Goal: Task Accomplishment & Management: Use online tool/utility

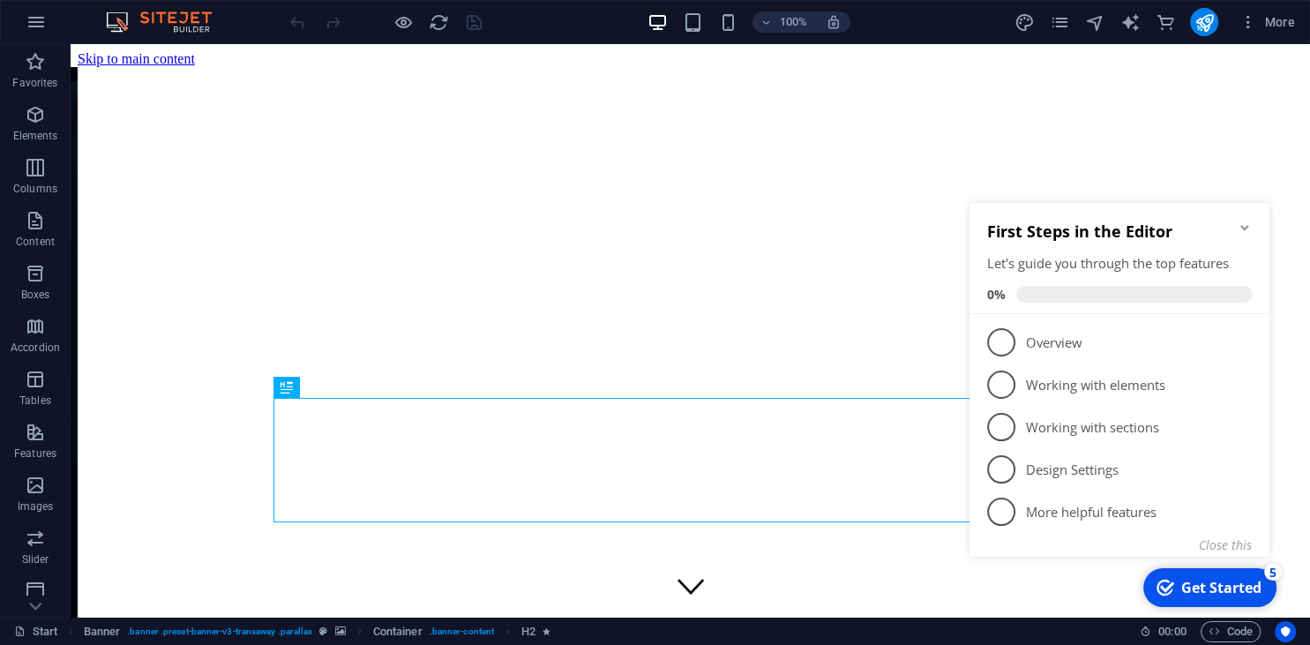
click at [1242, 225] on icon "Minimize checklist" at bounding box center [1245, 228] width 14 height 14
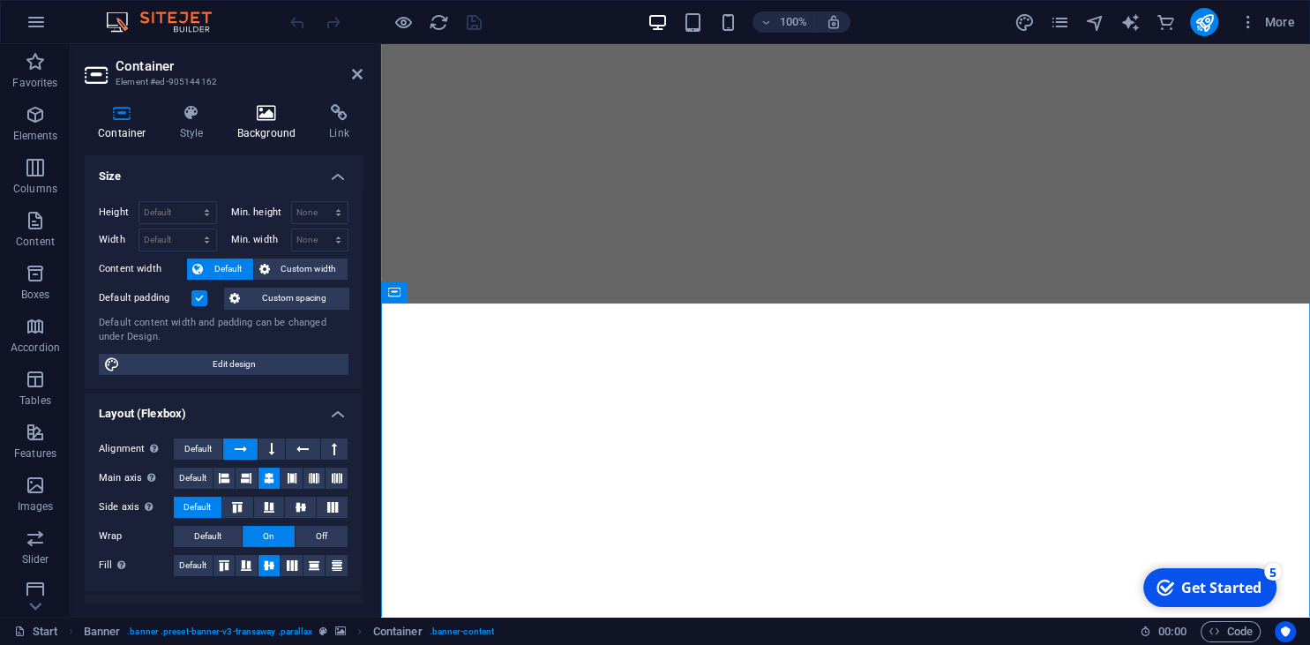
click at [244, 118] on icon at bounding box center [267, 113] width 86 height 18
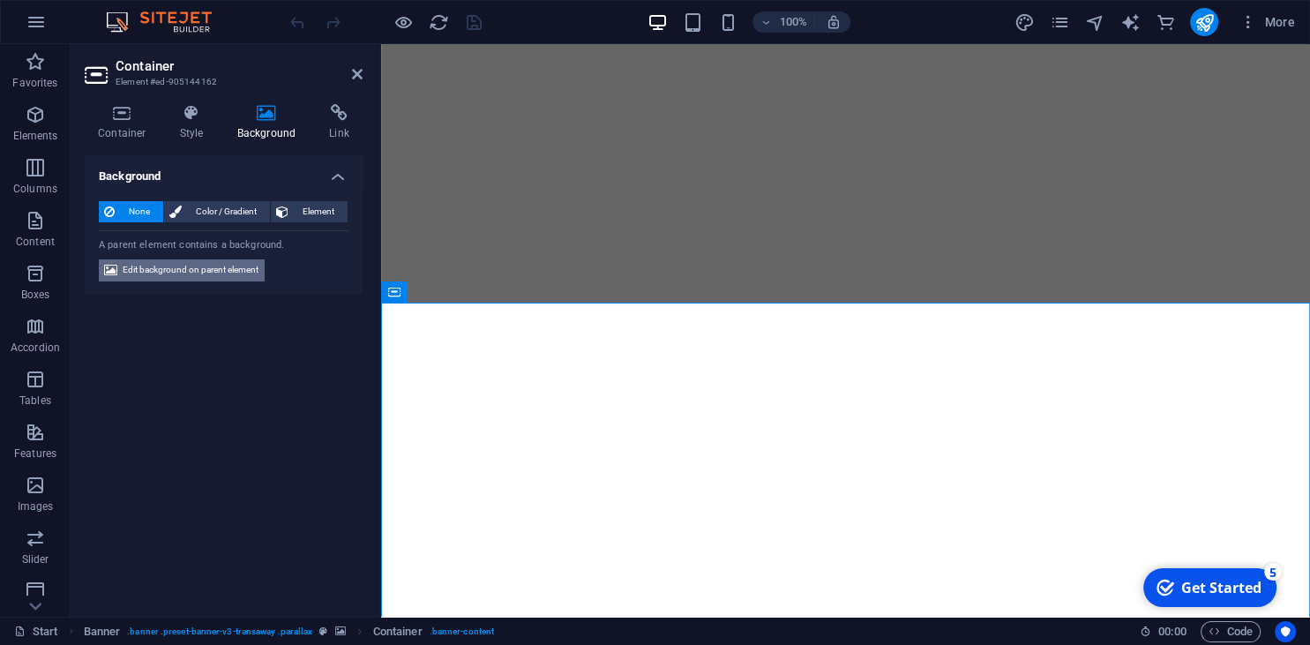
click at [225, 270] on span "Edit background on parent element" at bounding box center [191, 269] width 136 height 21
select select "ms"
select select "s"
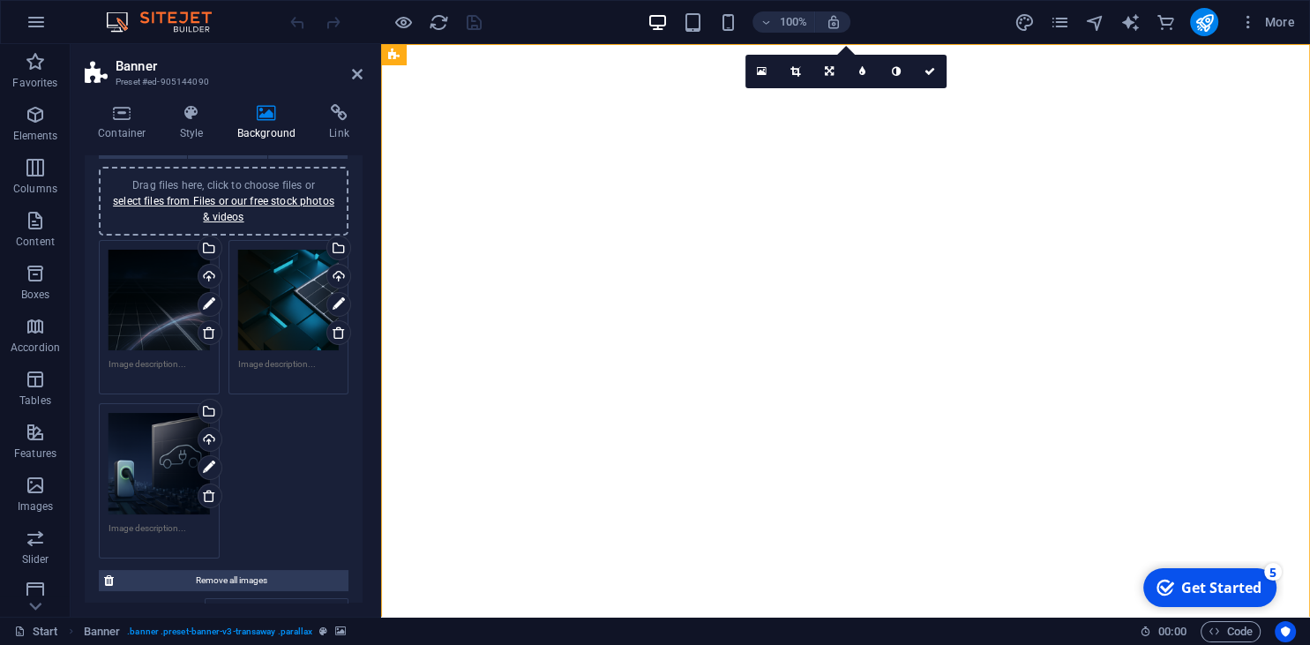
scroll to position [161, 0]
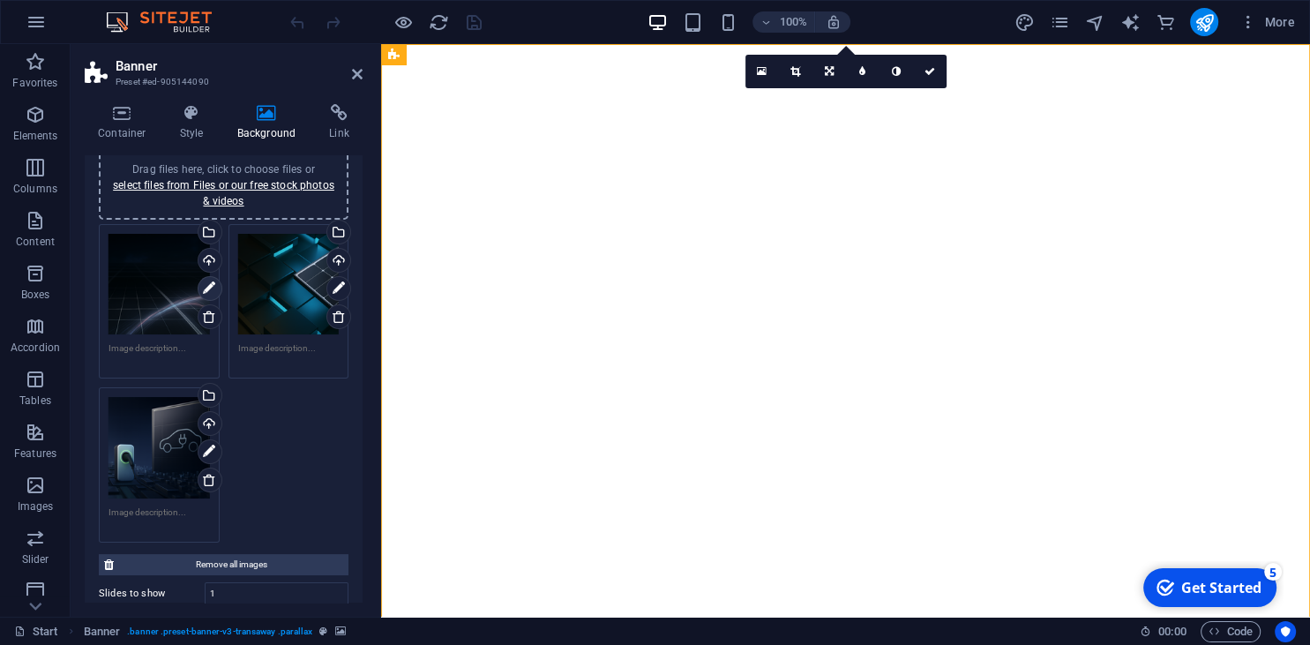
click at [211, 289] on icon at bounding box center [209, 288] width 12 height 21
click at [212, 288] on icon at bounding box center [209, 288] width 12 height 21
click at [187, 328] on div "Drag files here, click to choose files or select files from Files or our free s…" at bounding box center [159, 284] width 101 height 101
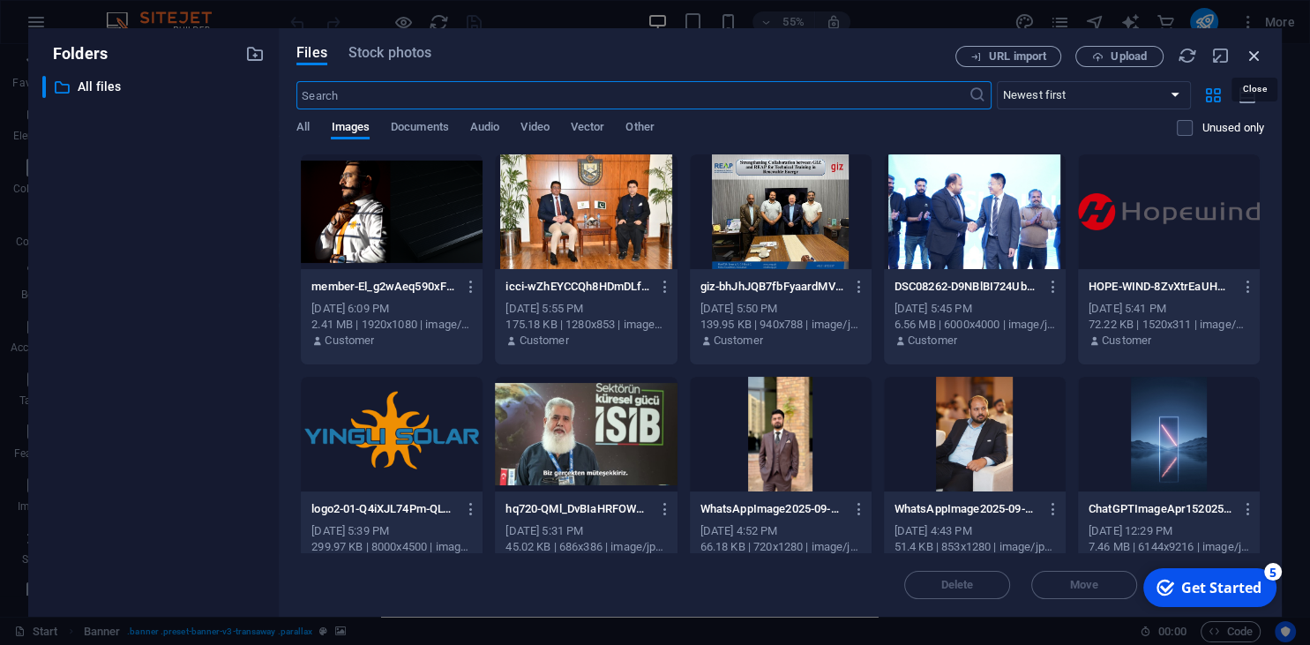
drag, startPoint x: 1250, startPoint y: 51, endPoint x: 865, endPoint y: 14, distance: 387.4
click at [1250, 51] on icon "button" at bounding box center [1254, 55] width 19 height 19
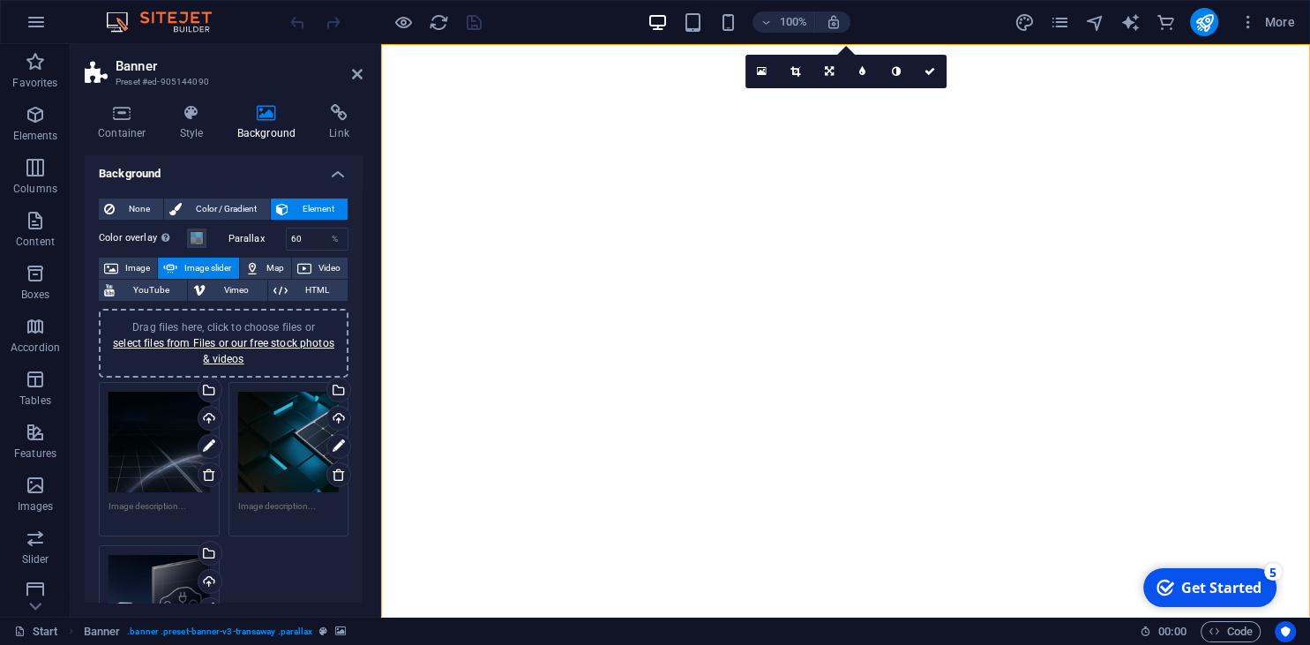
scroll to position [0, 0]
click at [210, 264] on span "Image slider" at bounding box center [208, 270] width 50 height 21
click at [176, 432] on div "Drag files here, click to choose files or select files from Files or our free s…" at bounding box center [159, 444] width 101 height 101
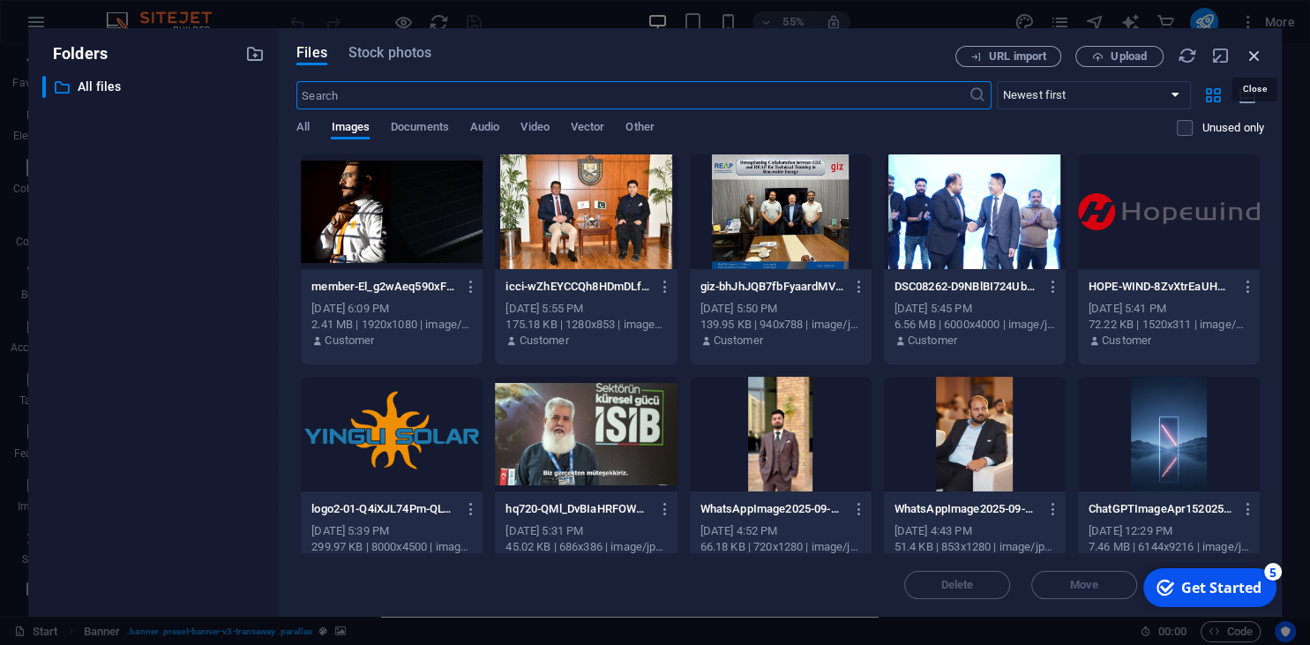
drag, startPoint x: 1257, startPoint y: 56, endPoint x: 868, endPoint y: 18, distance: 390.2
click at [1257, 56] on icon "button" at bounding box center [1254, 55] width 19 height 19
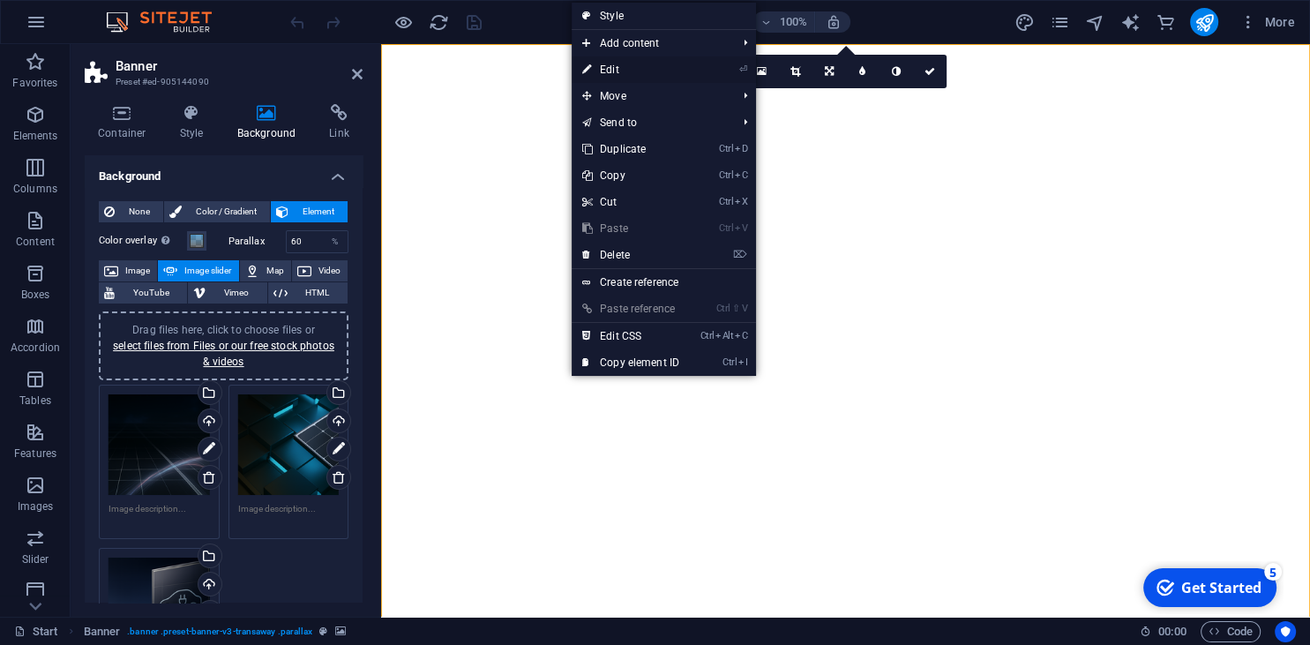
click at [656, 77] on link "⏎ Edit" at bounding box center [631, 69] width 118 height 26
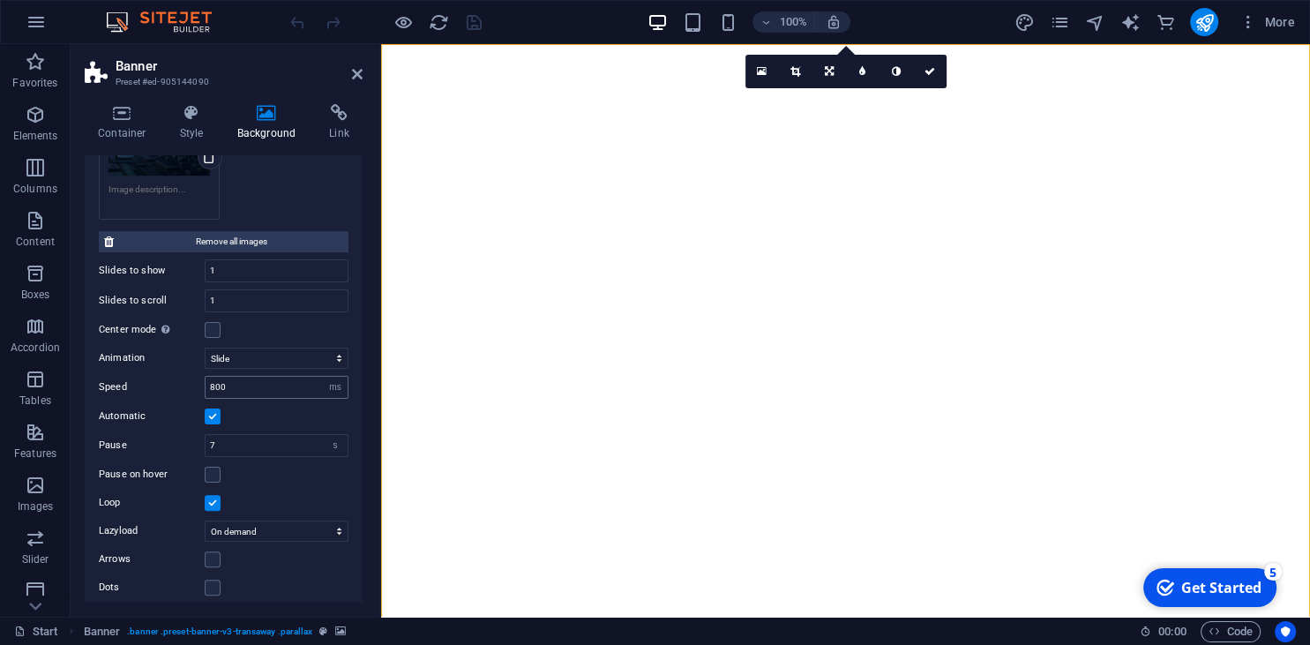
scroll to position [491, 0]
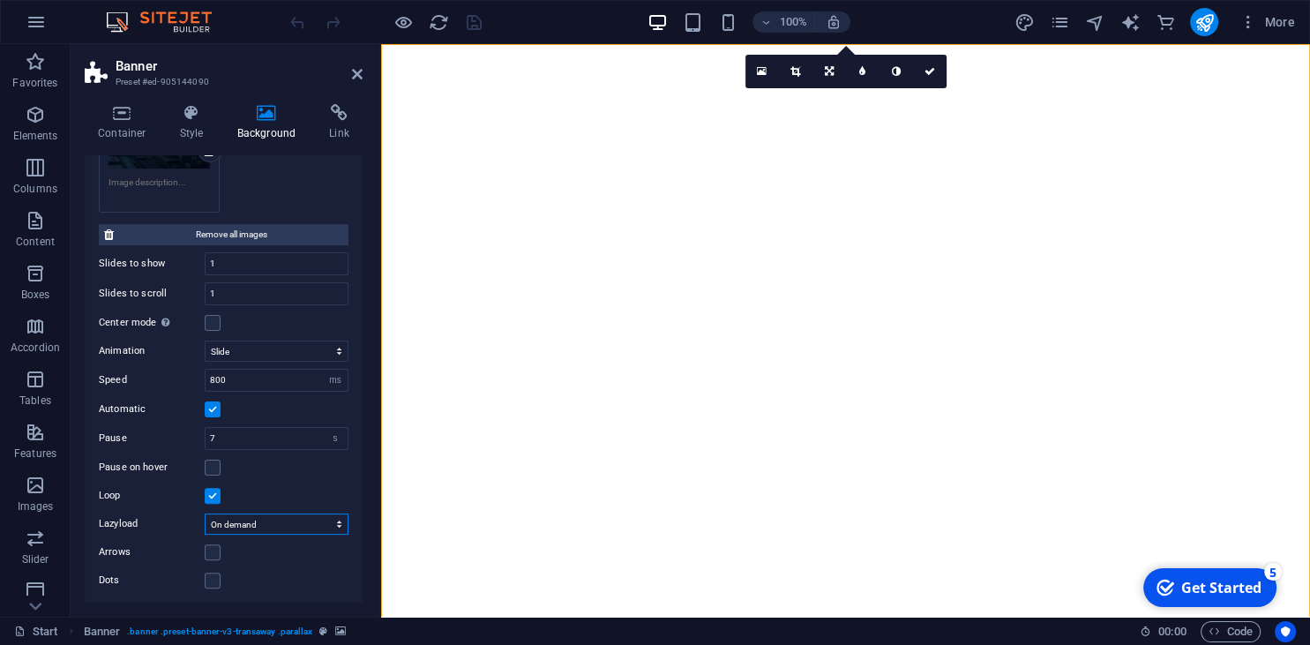
click at [205, 514] on select "Off On demand Progressive" at bounding box center [277, 524] width 144 height 21
click option "Progressive" at bounding box center [0, 0] width 0 height 0
click at [205, 514] on select "Off On demand Progressive" at bounding box center [277, 524] width 144 height 21
select select "ondemand"
click option "On demand" at bounding box center [0, 0] width 0 height 0
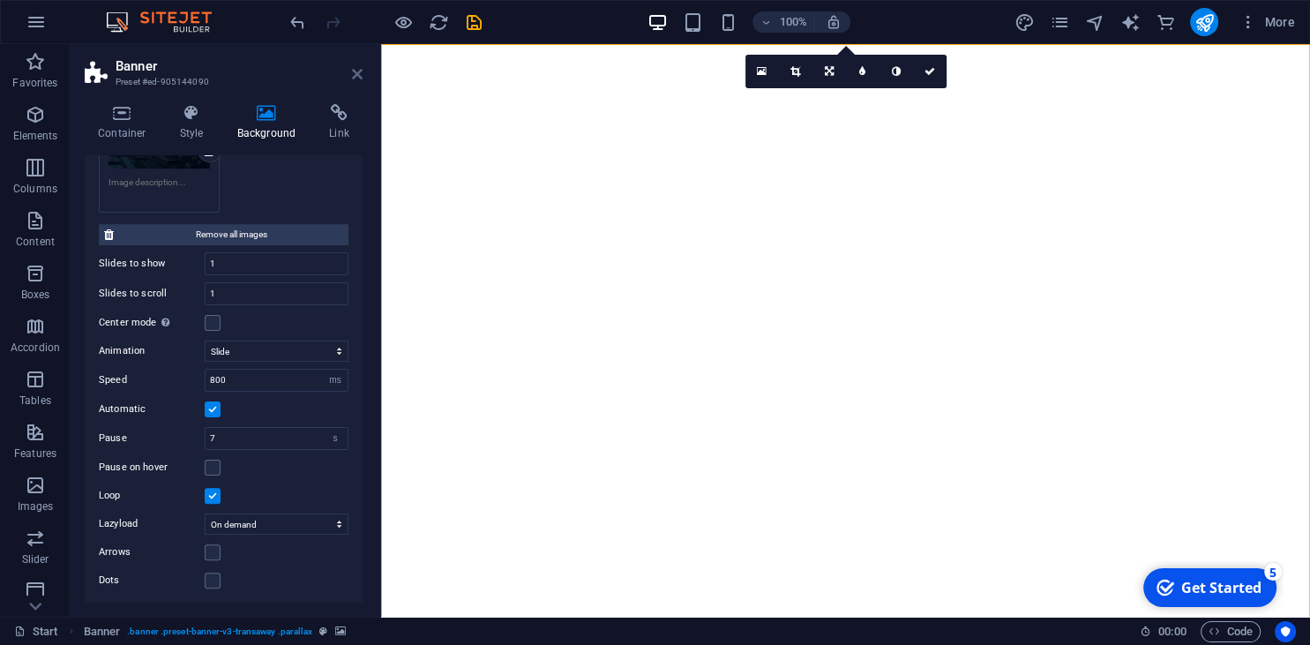
click at [361, 72] on icon at bounding box center [357, 74] width 11 height 14
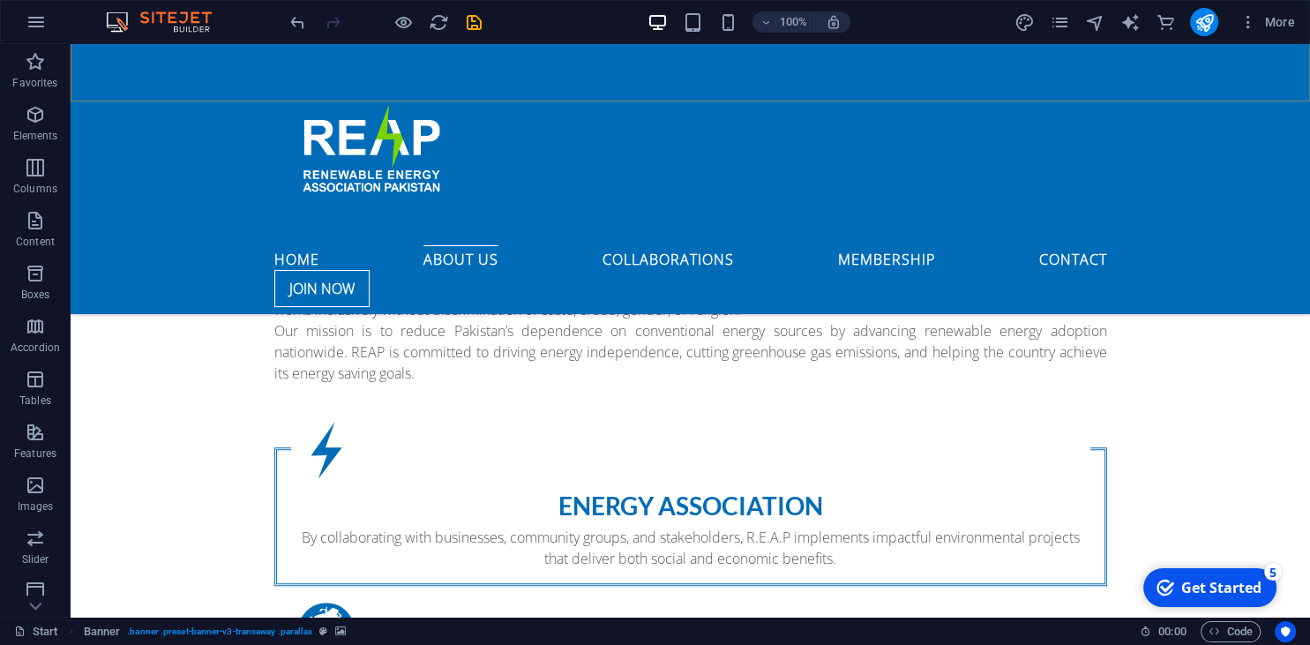
scroll to position [1211, 0]
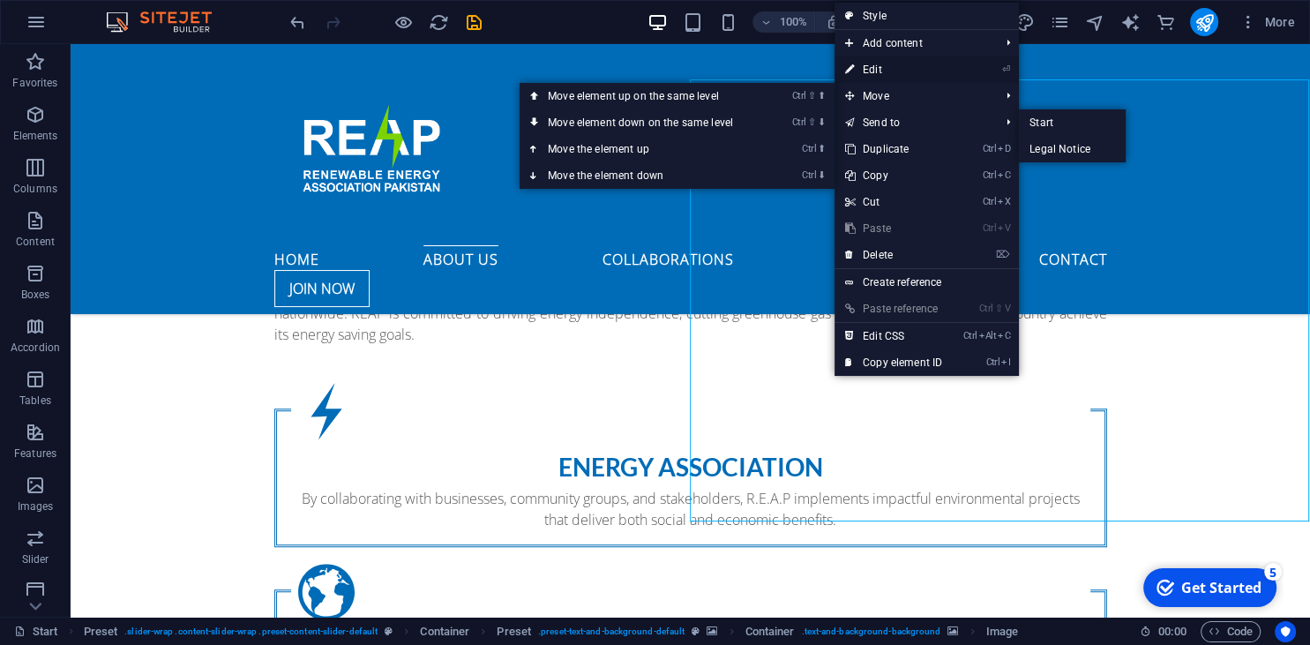
click at [897, 74] on link "⏎ Edit" at bounding box center [894, 69] width 118 height 26
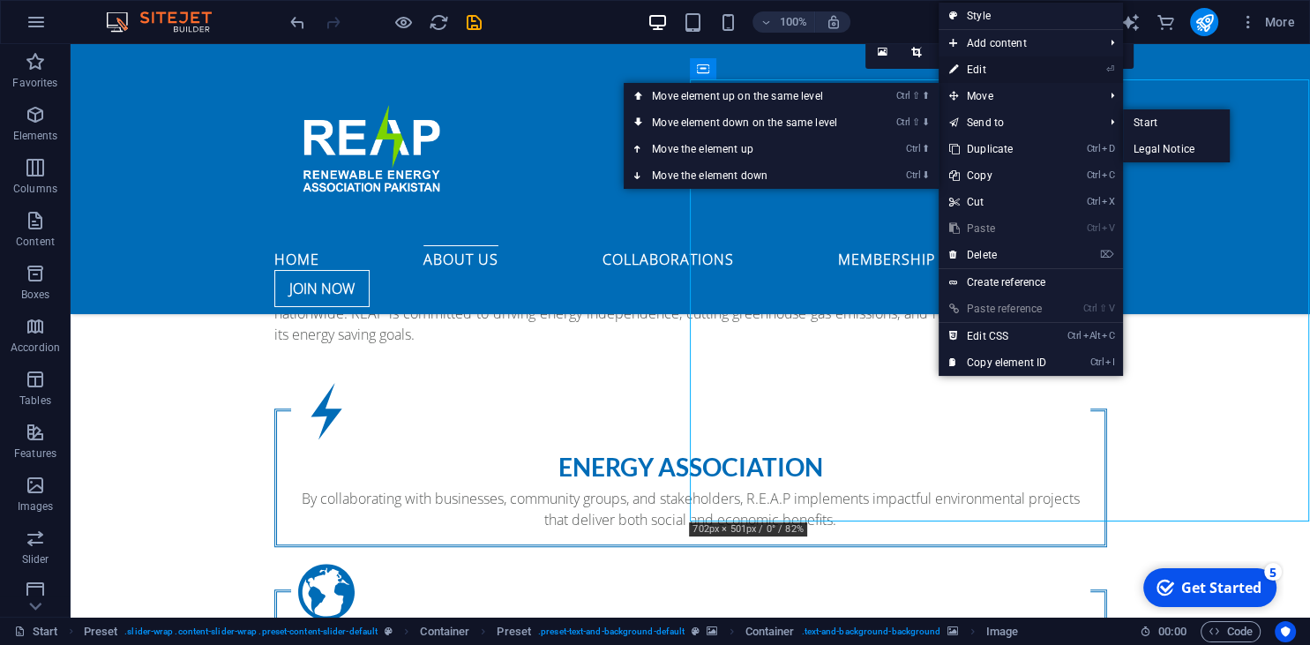
click at [994, 76] on link "⏎ Edit" at bounding box center [998, 69] width 118 height 26
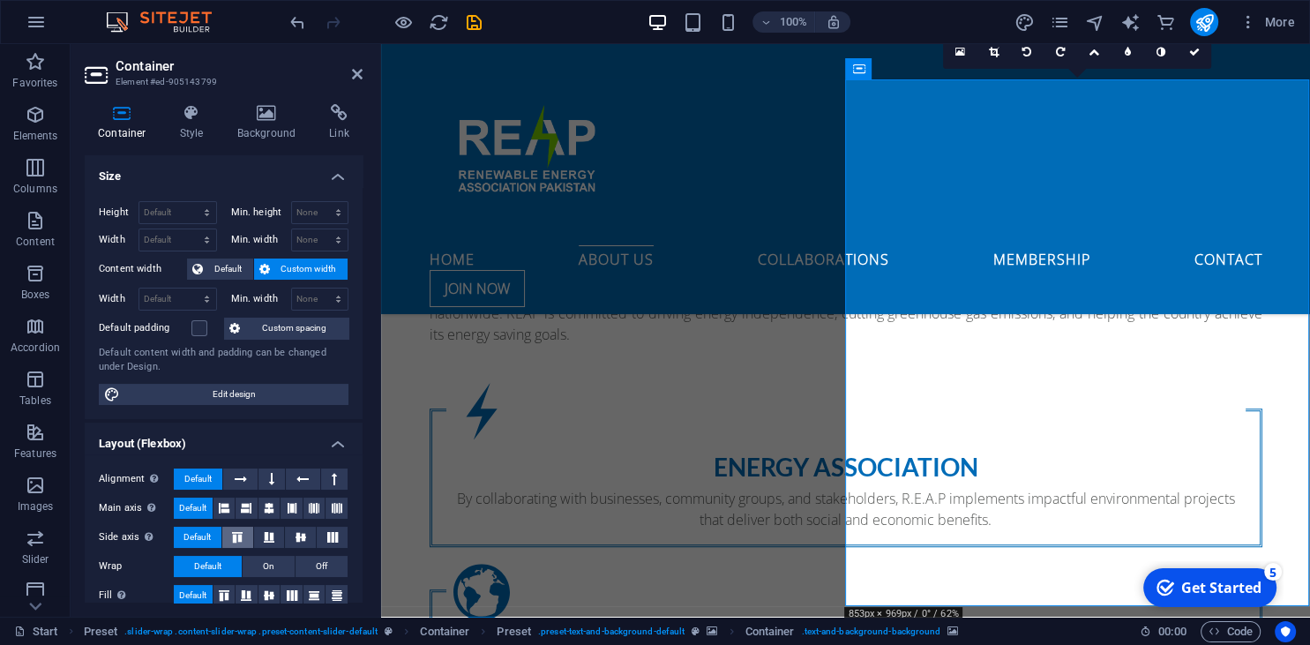
scroll to position [265, 0]
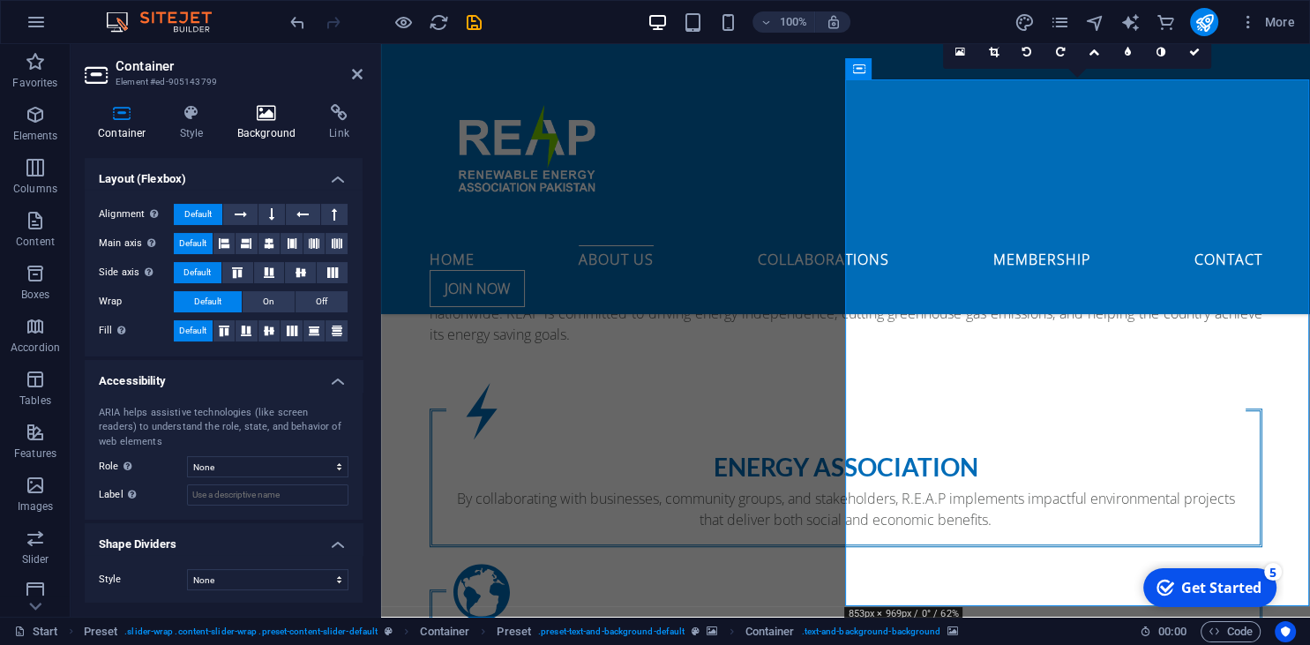
click at [266, 115] on icon at bounding box center [267, 113] width 86 height 18
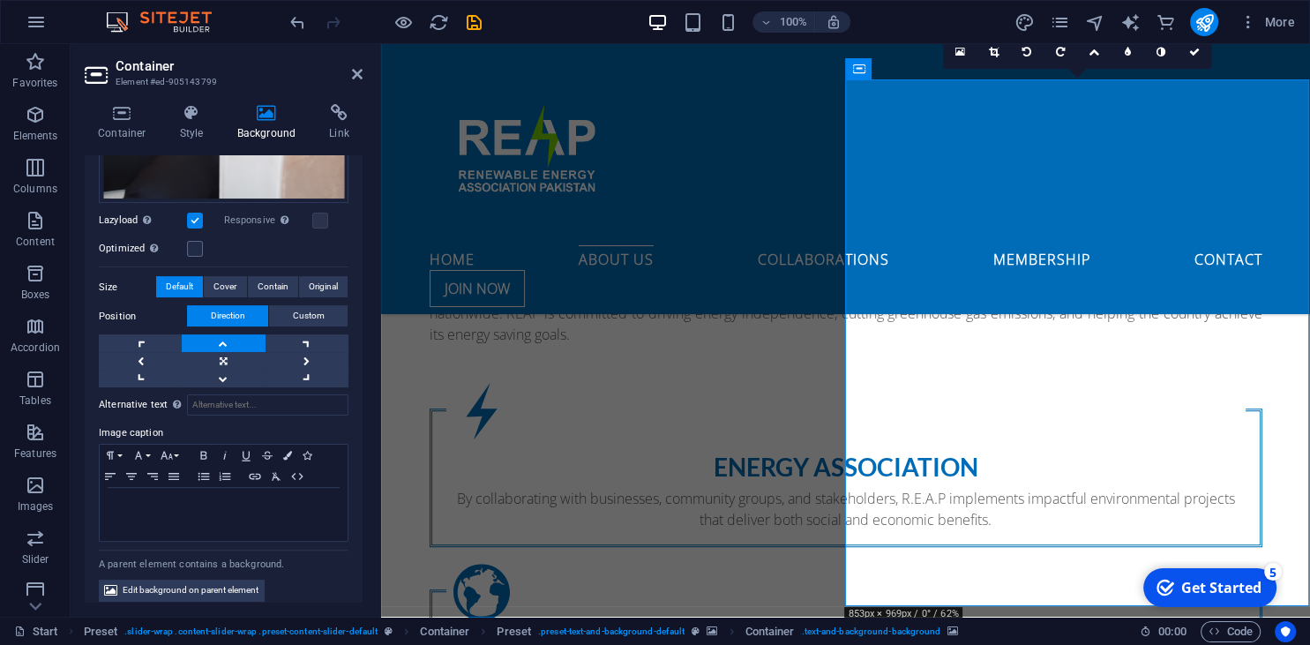
scroll to position [489, 0]
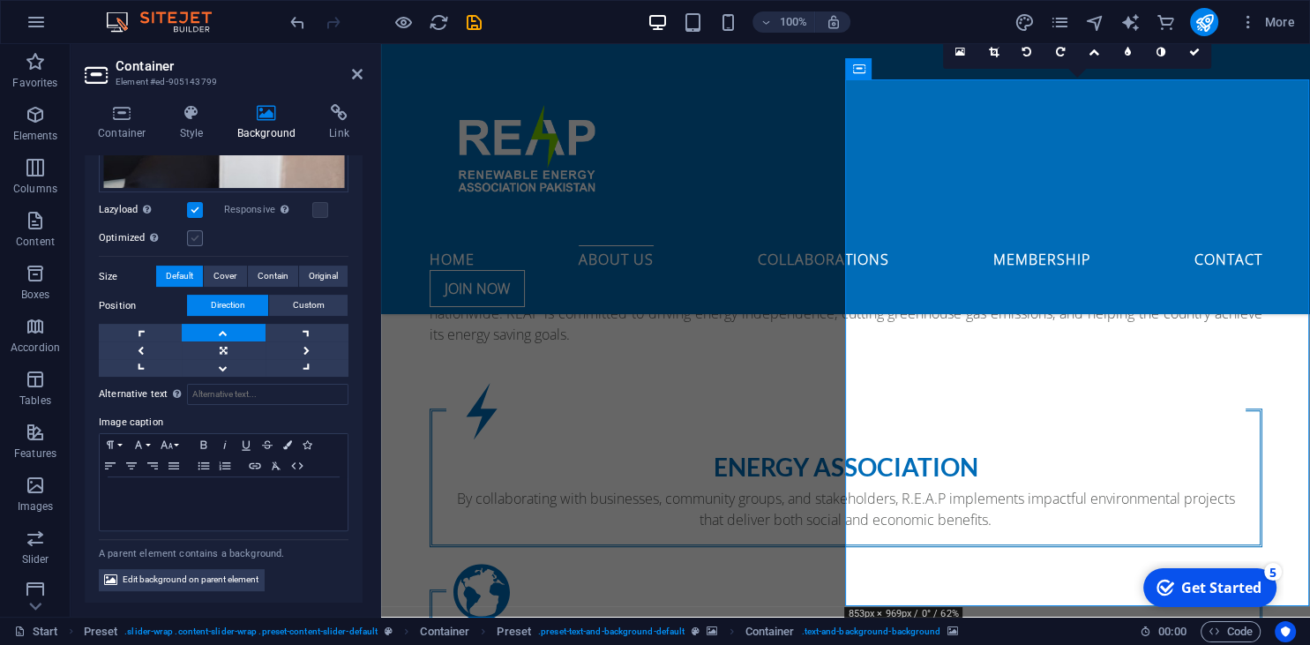
click at [199, 239] on label at bounding box center [195, 238] width 16 height 16
click at [0, 0] on input "Optimized Images are compressed to improve page speed." at bounding box center [0, 0] width 0 height 0
click at [319, 210] on label at bounding box center [320, 210] width 16 height 16
click at [0, 0] on input "Responsive Automatically load retina image and smartphone optimized sizes." at bounding box center [0, 0] width 0 height 0
click at [355, 74] on icon at bounding box center [357, 74] width 11 height 14
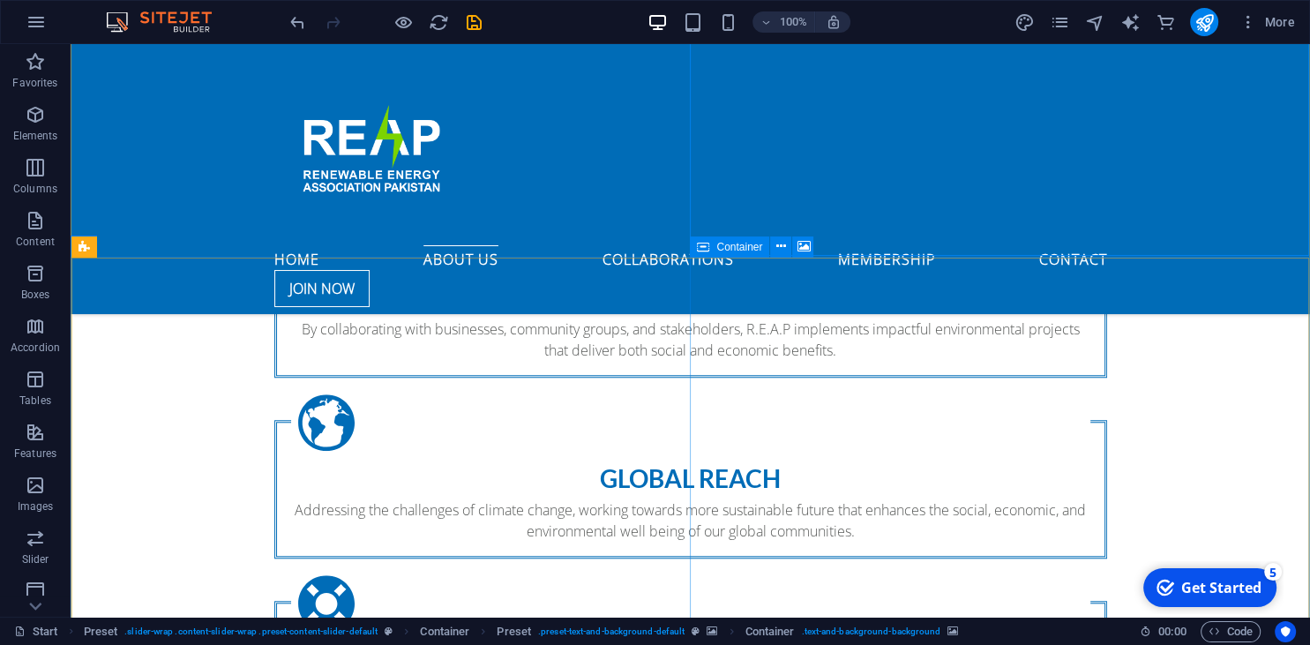
scroll to position [1490, 0]
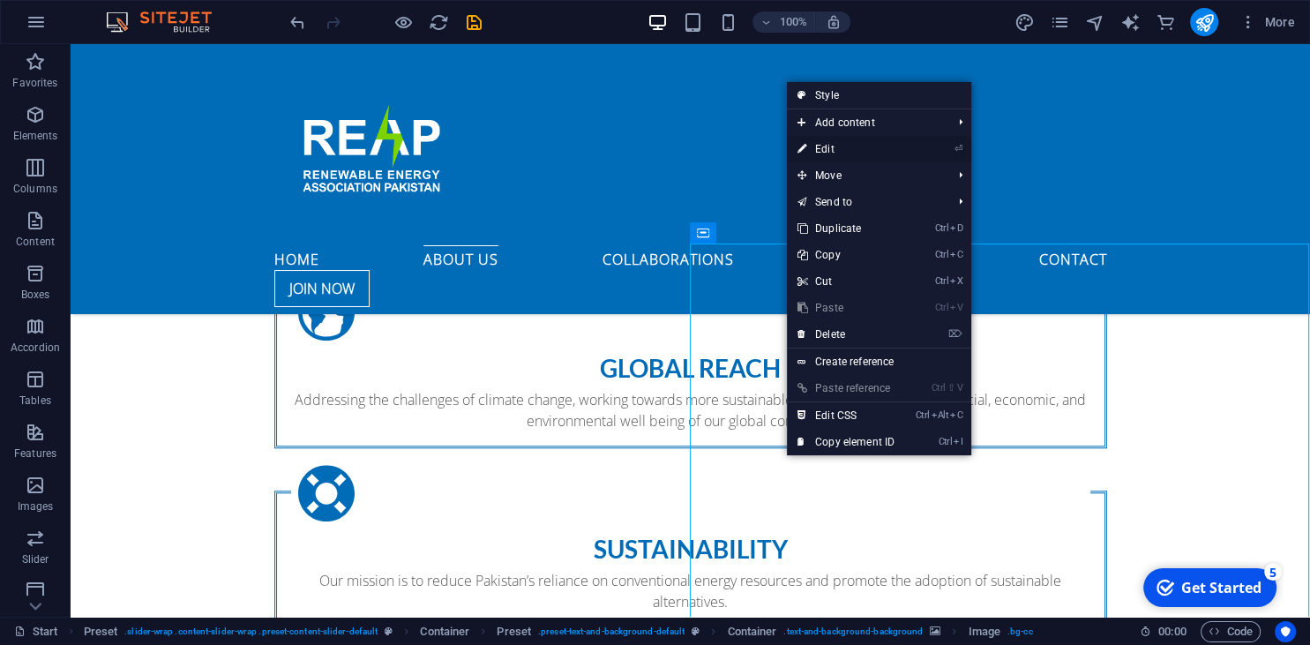
click at [881, 143] on link "⏎ Edit" at bounding box center [846, 149] width 118 height 26
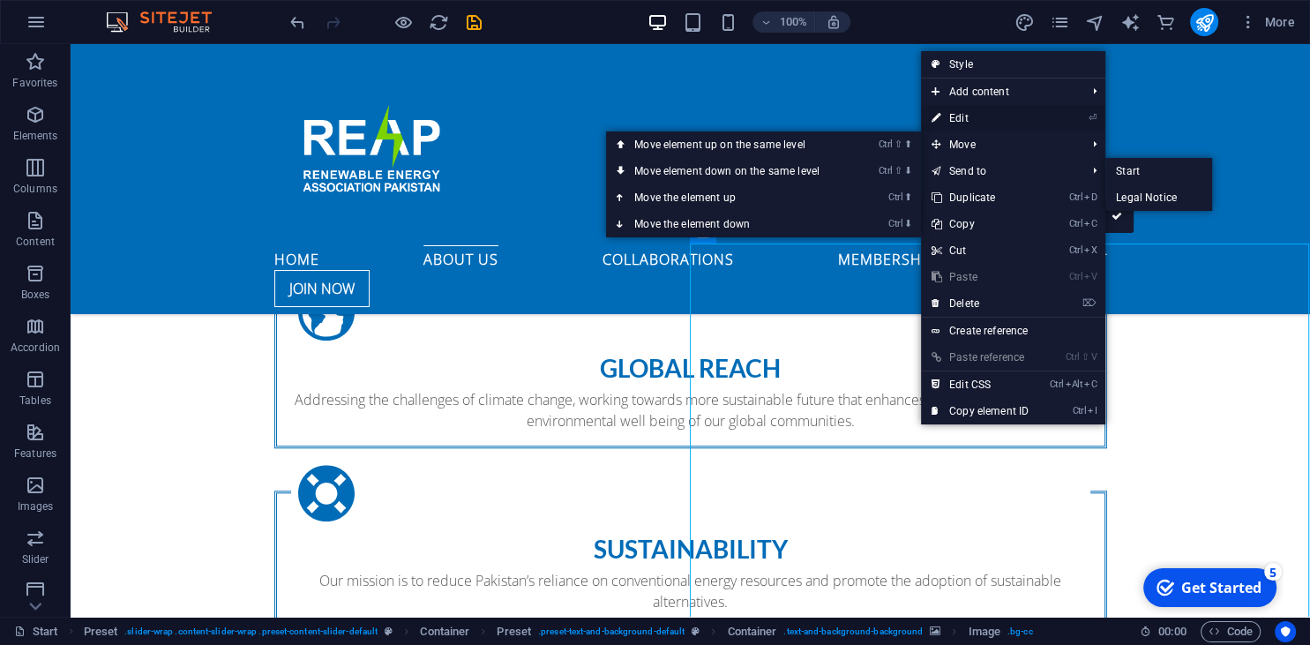
click at [1011, 114] on link "⏎ Edit" at bounding box center [980, 118] width 118 height 26
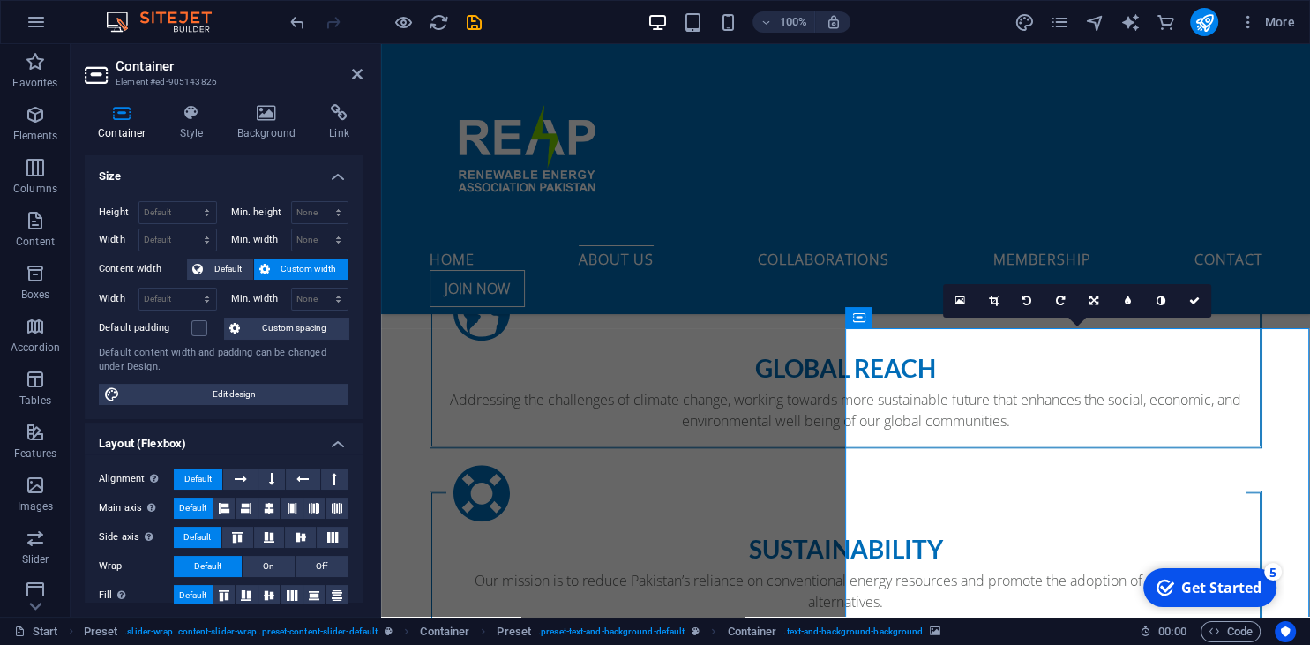
scroll to position [265, 0]
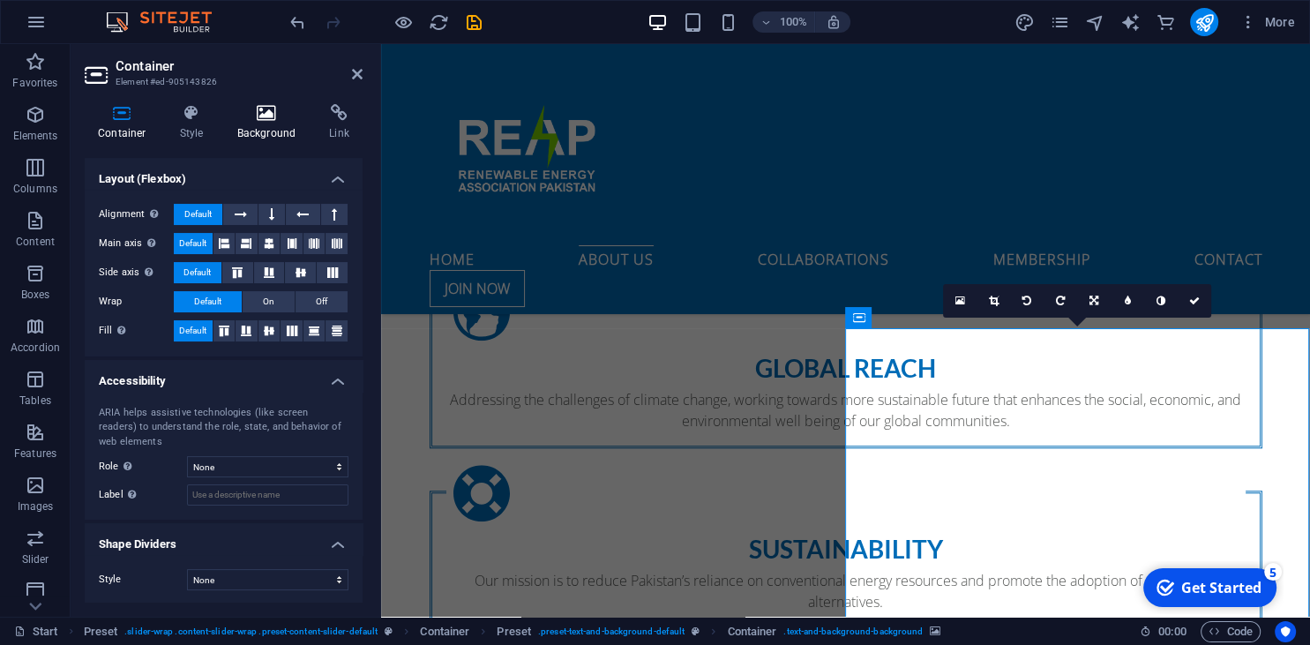
click at [288, 128] on h4 "Background" at bounding box center [270, 122] width 93 height 37
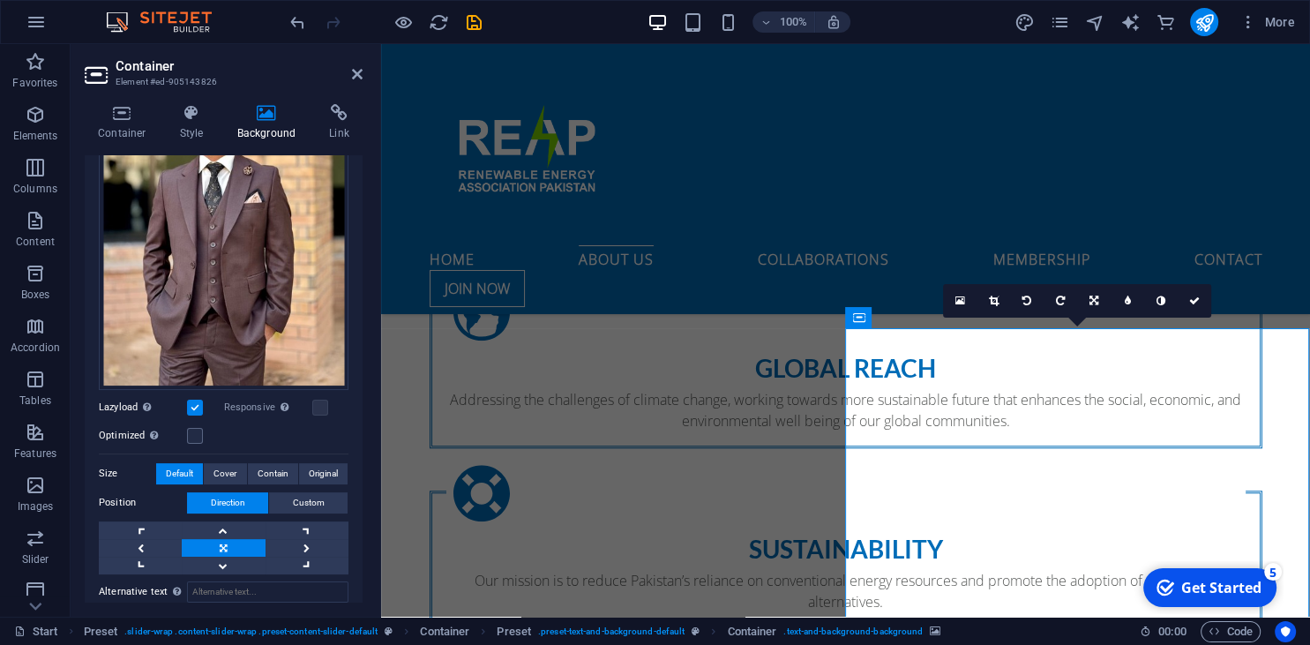
scroll to position [483, 0]
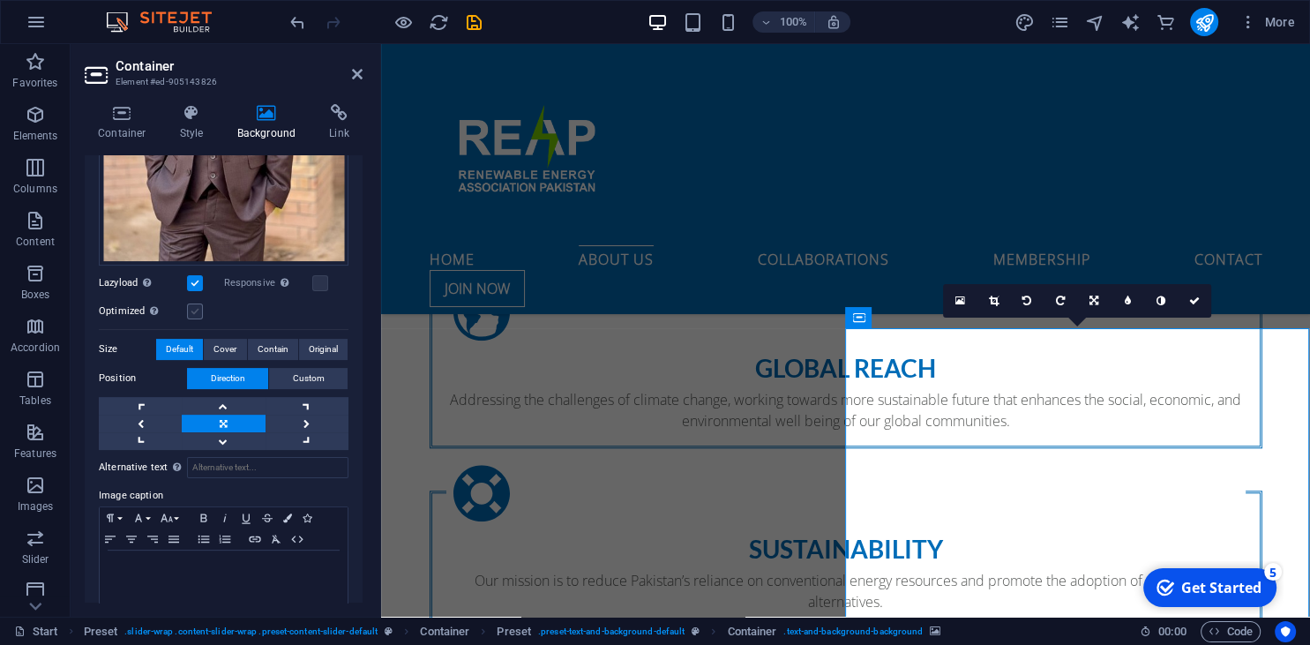
drag, startPoint x: 199, startPoint y: 312, endPoint x: 98, endPoint y: 296, distance: 102.8
click at [199, 312] on label at bounding box center [195, 312] width 16 height 16
click at [0, 0] on input "Optimized Images are compressed to improve page speed." at bounding box center [0, 0] width 0 height 0
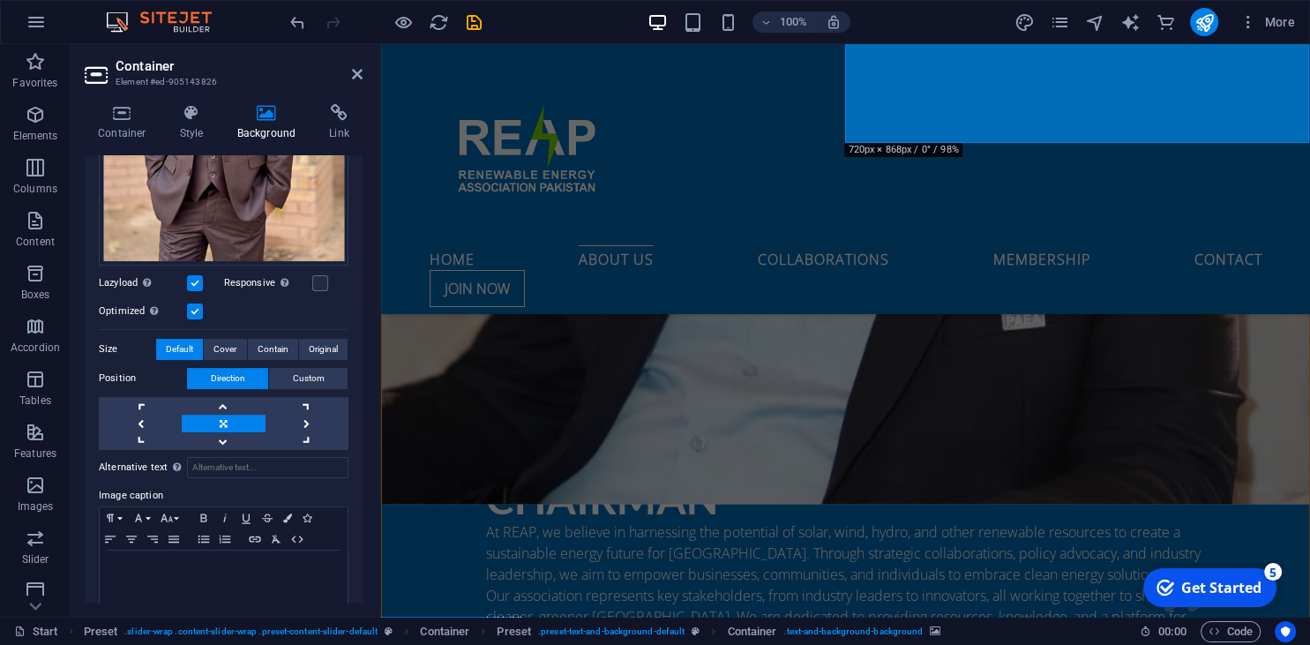
scroll to position [2236, 0]
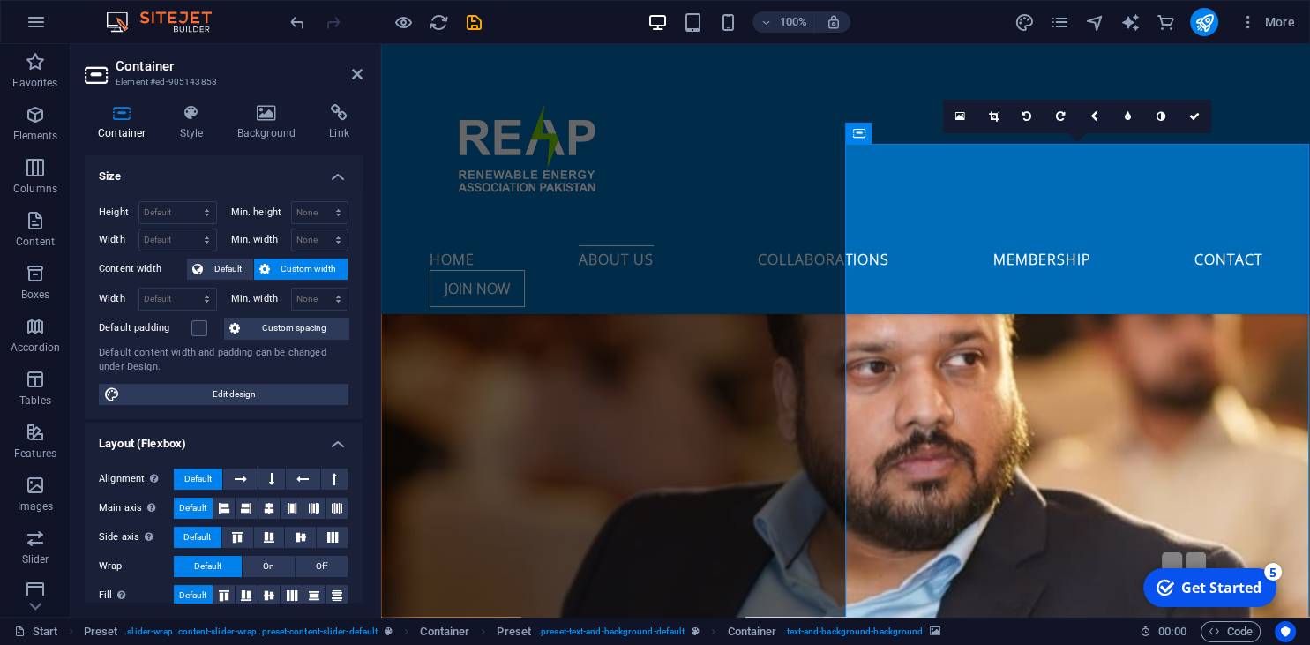
scroll to position [265, 0]
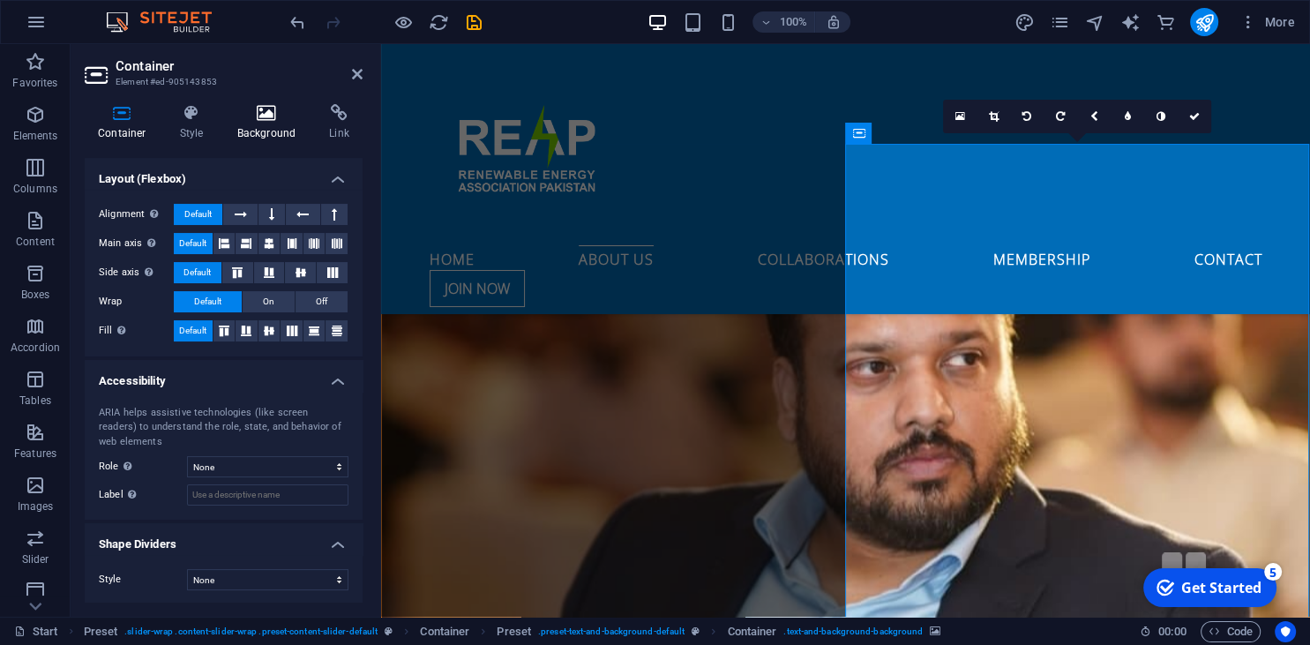
click at [248, 122] on icon at bounding box center [267, 113] width 86 height 18
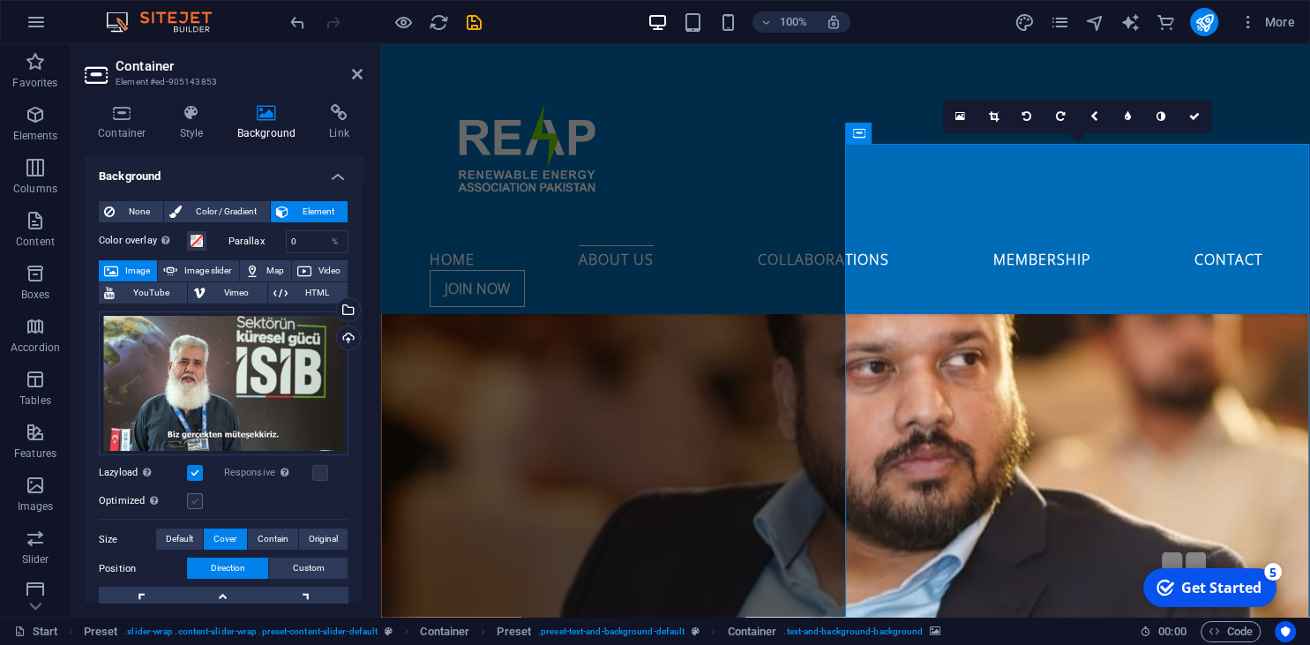
click at [199, 501] on label at bounding box center [195, 501] width 16 height 16
click at [0, 0] on input "Optimized Images are compressed to improve page speed." at bounding box center [0, 0] width 0 height 0
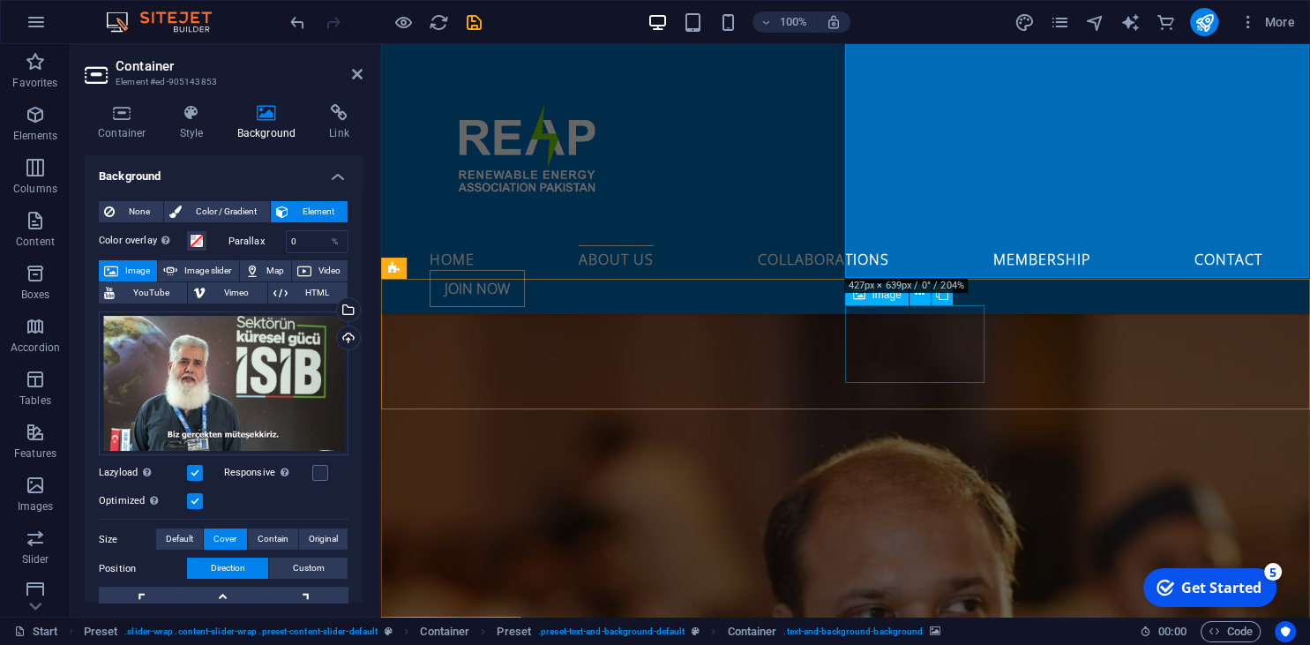
scroll to position [3074, 0]
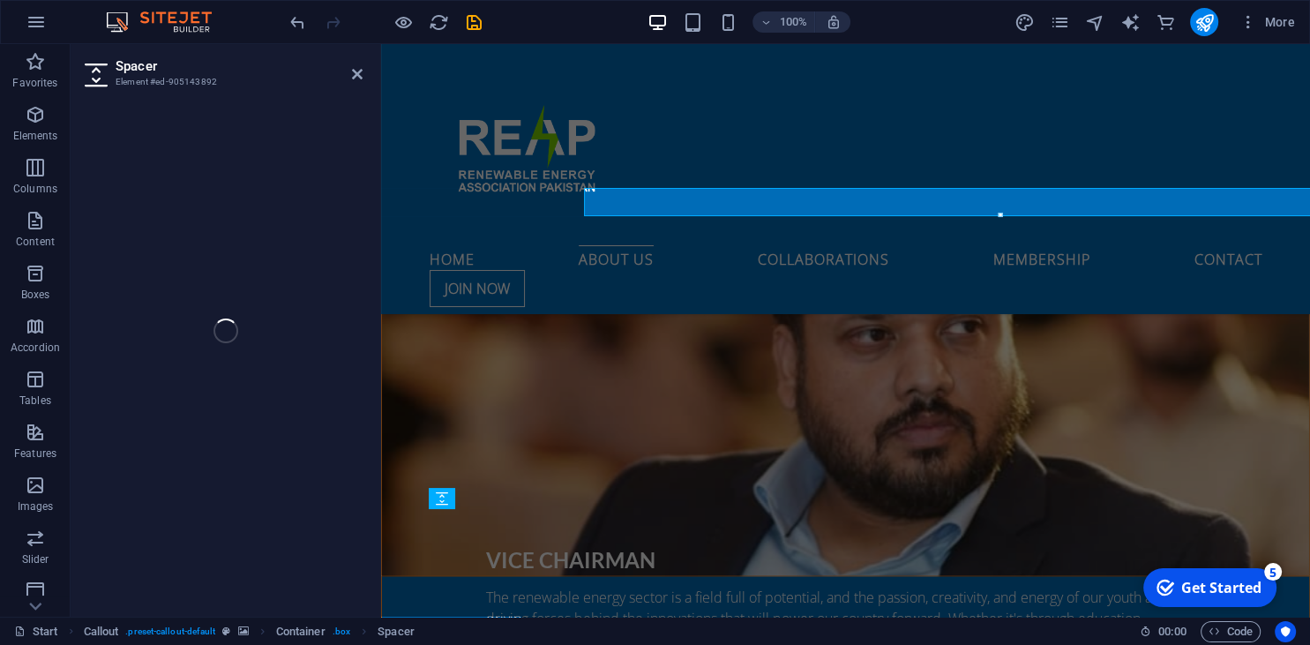
select select "rem"
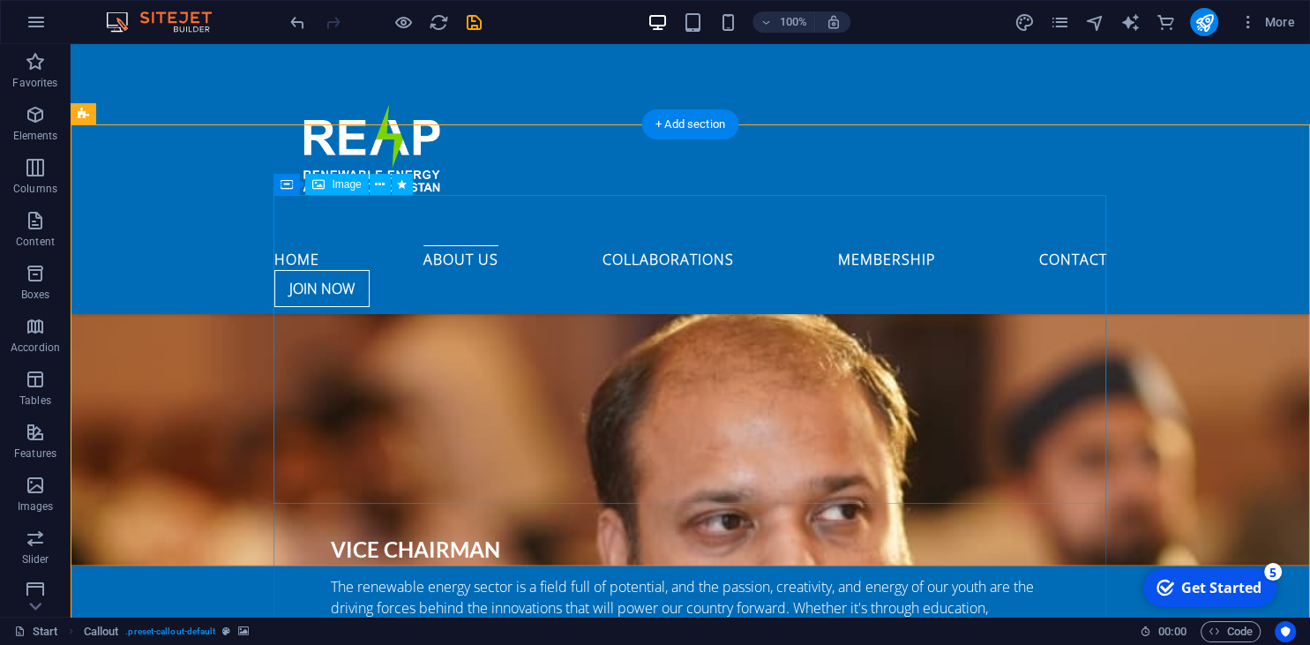
scroll to position [2939, 0]
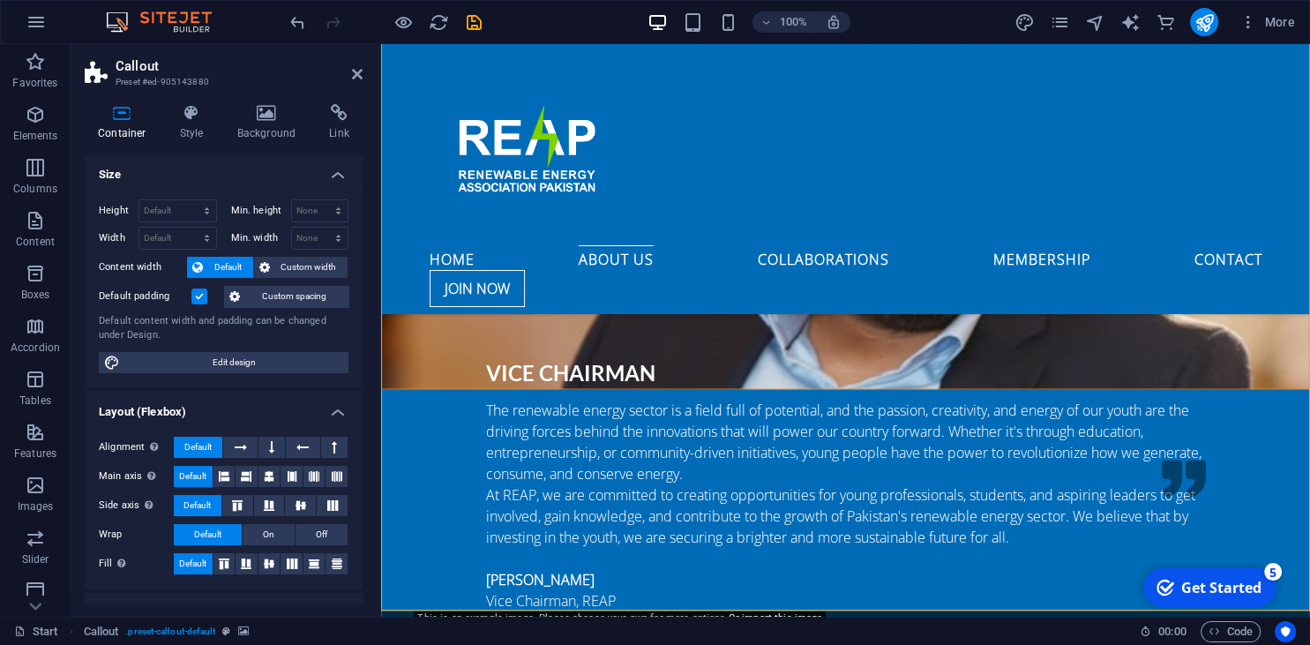
scroll to position [0, 0]
click at [266, 130] on h4 "Background" at bounding box center [270, 122] width 93 height 37
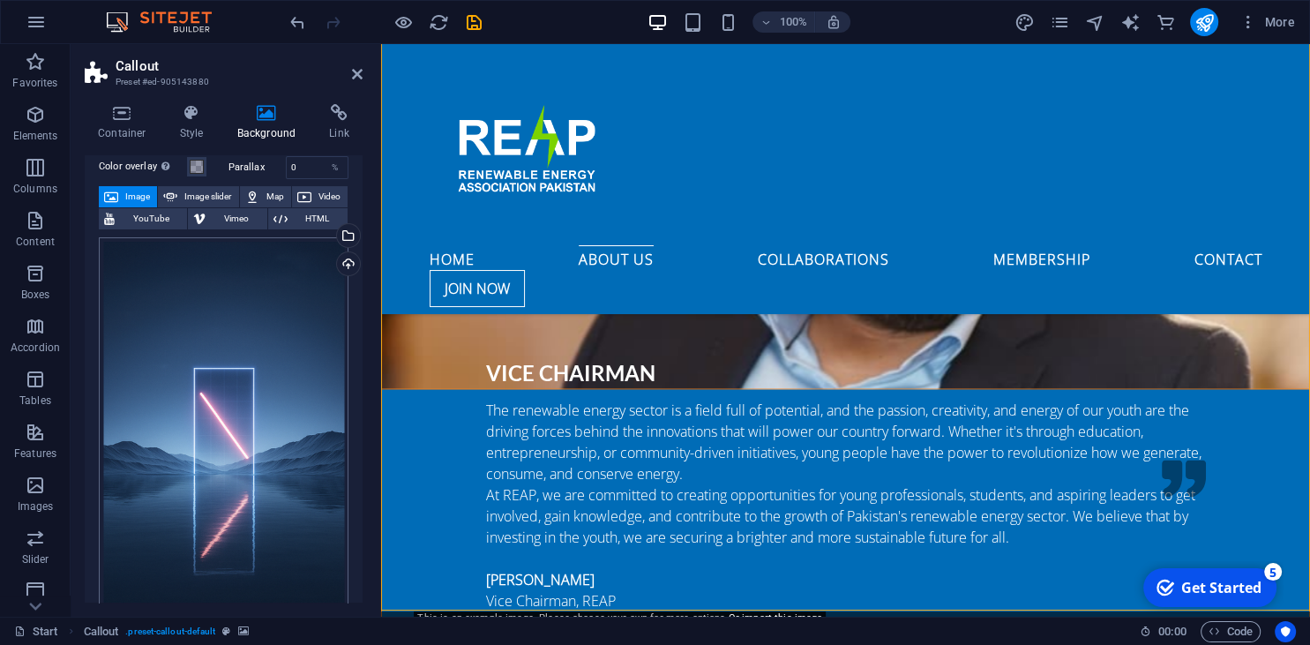
scroll to position [80, 0]
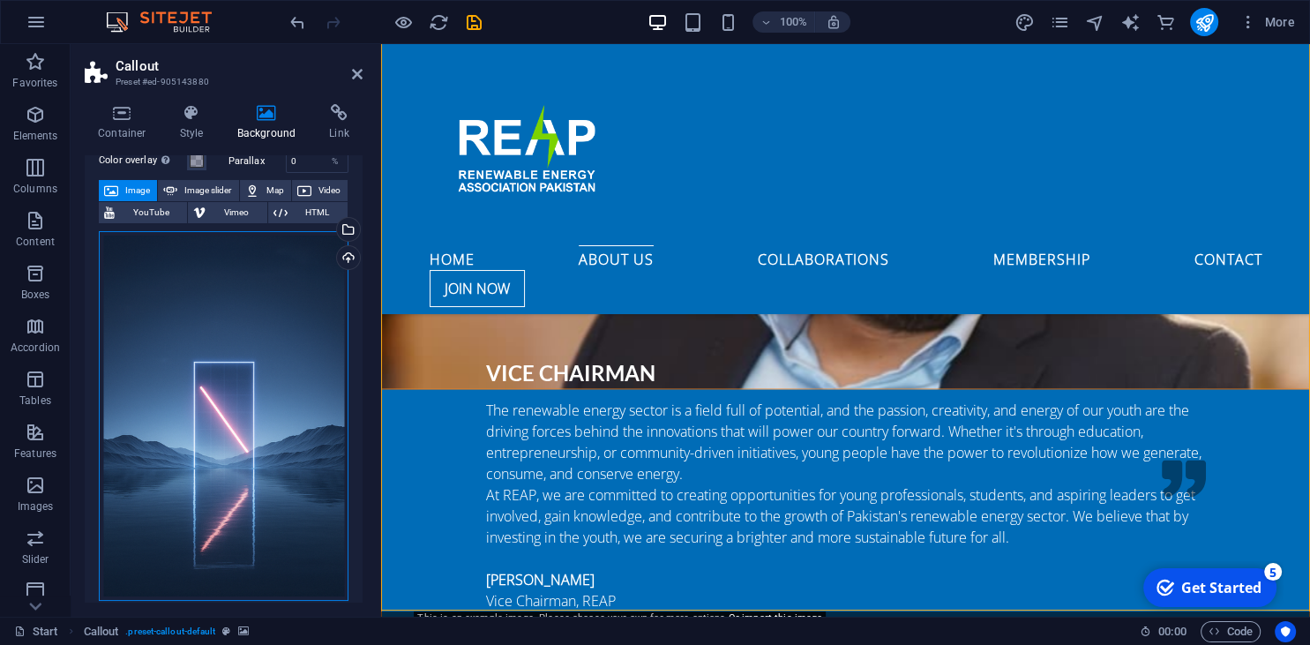
click at [280, 418] on div "Drag files here, click to choose files or select files from Files or our free s…" at bounding box center [224, 416] width 250 height 371
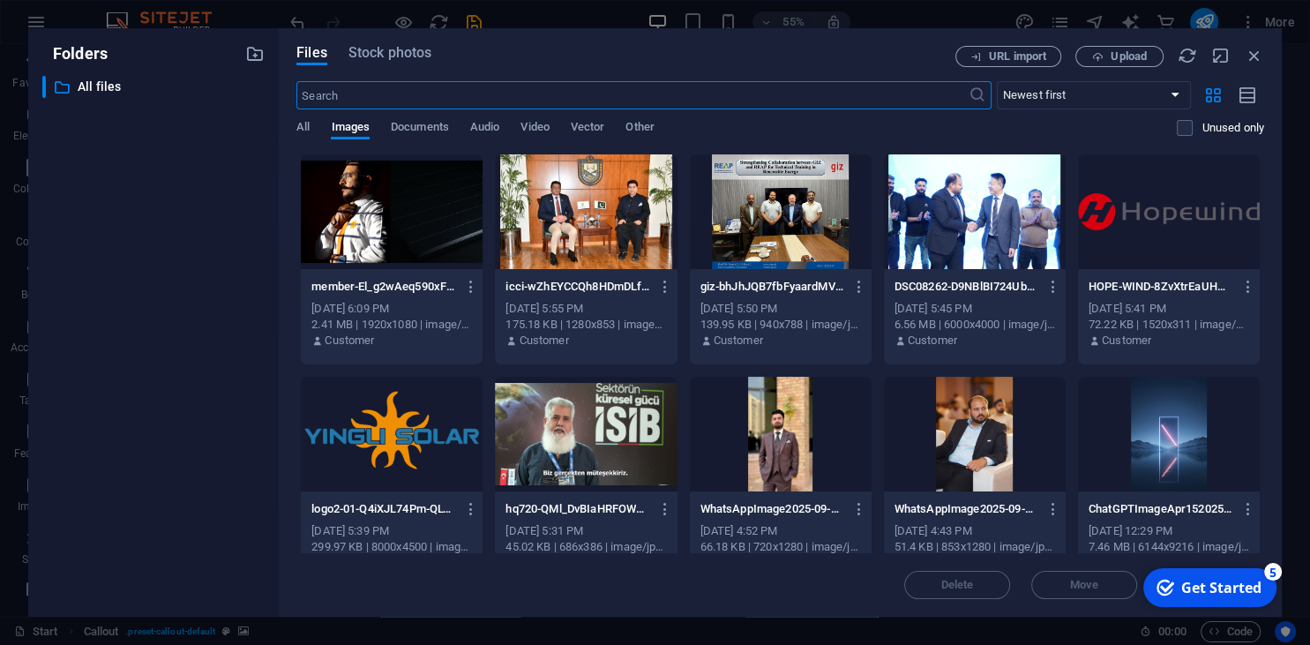
scroll to position [3750, 0]
click at [1114, 60] on span "Upload" at bounding box center [1129, 56] width 36 height 11
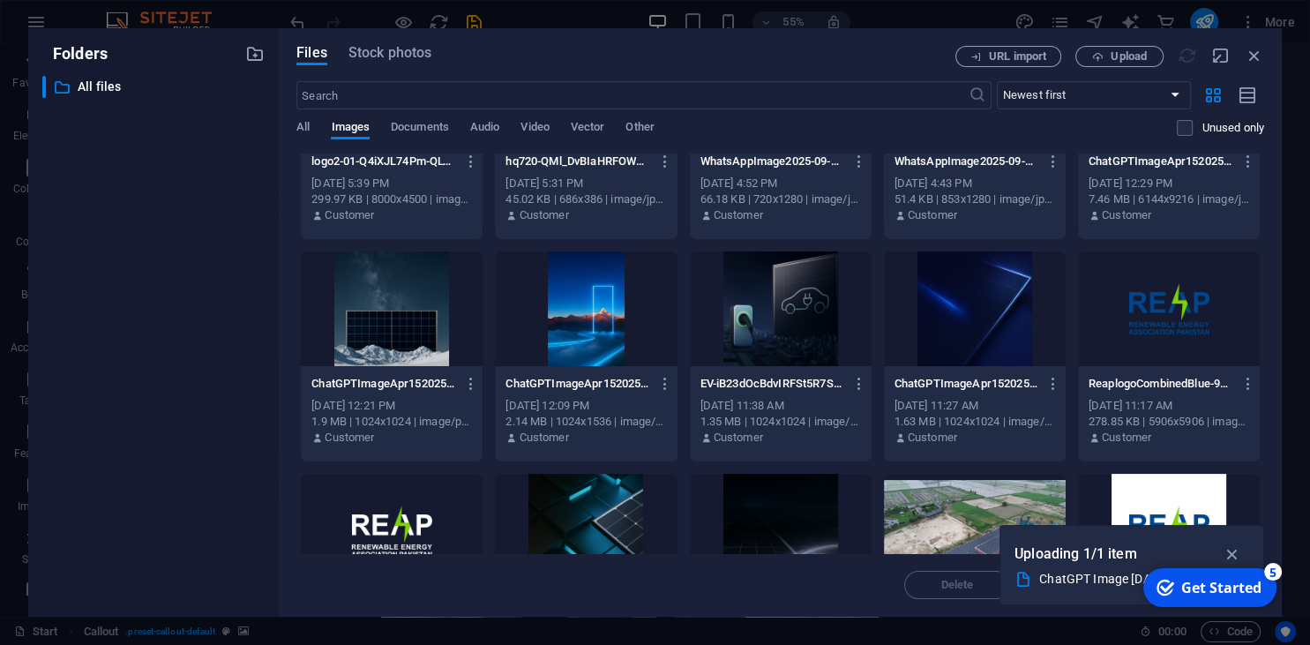
scroll to position [402, 0]
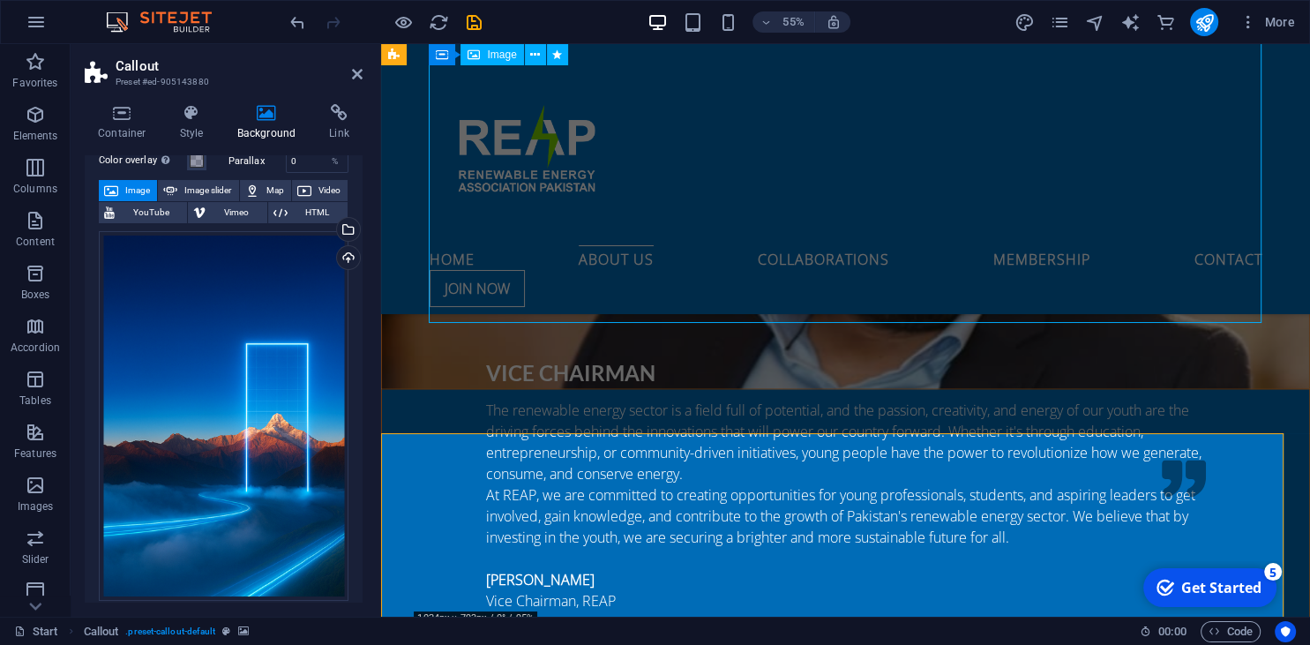
select select "px"
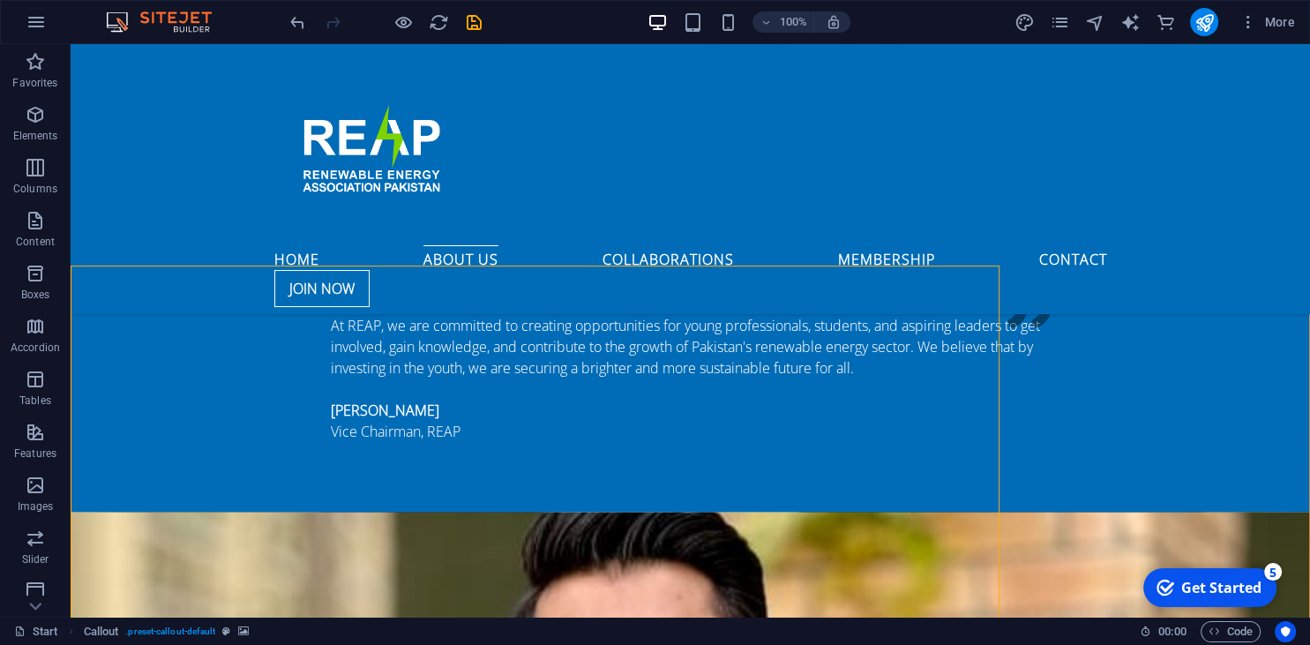
scroll to position [2939, 0]
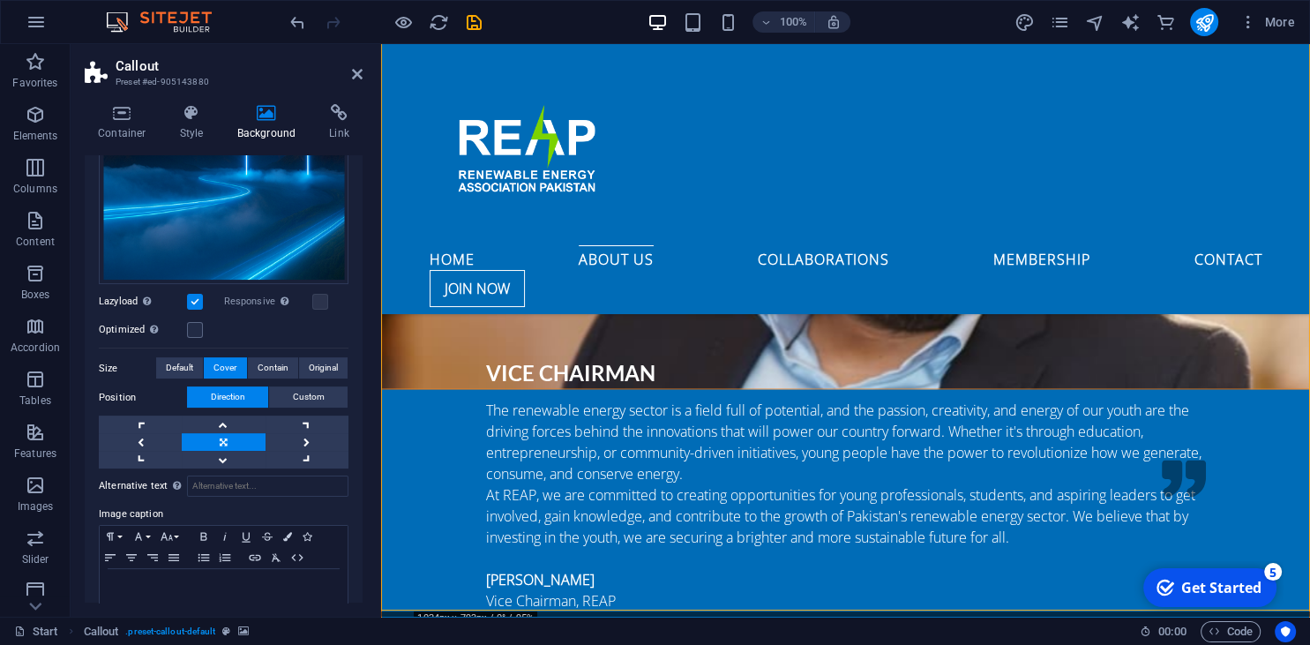
scroll to position [402, 0]
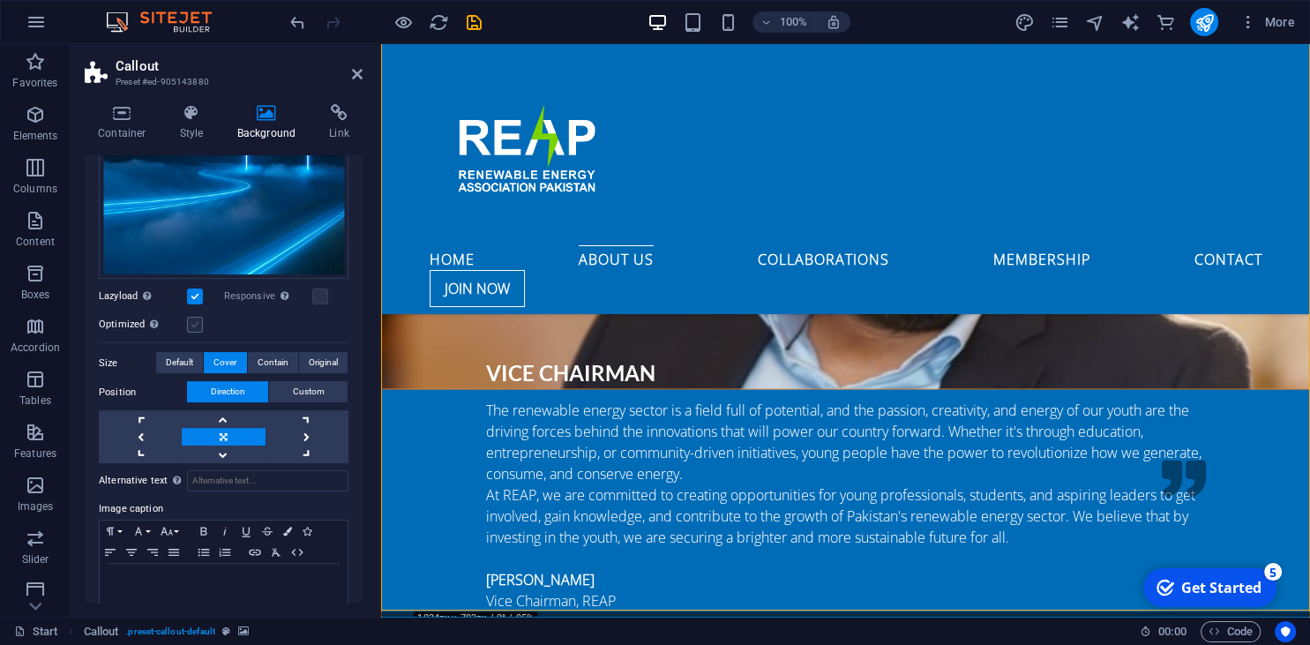
click at [201, 328] on label at bounding box center [195, 325] width 16 height 16
click at [0, 0] on input "Optimized Images are compressed to improve page speed." at bounding box center [0, 0] width 0 height 0
click at [242, 421] on link at bounding box center [223, 419] width 83 height 18
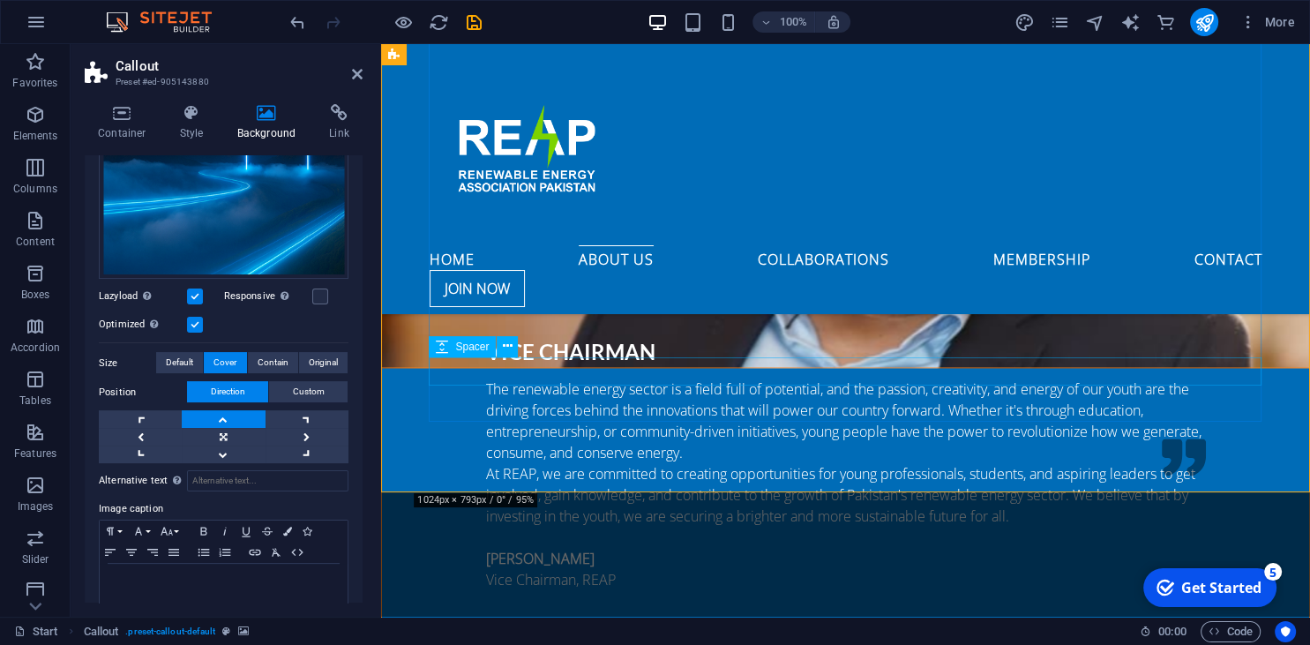
scroll to position [3261, 0]
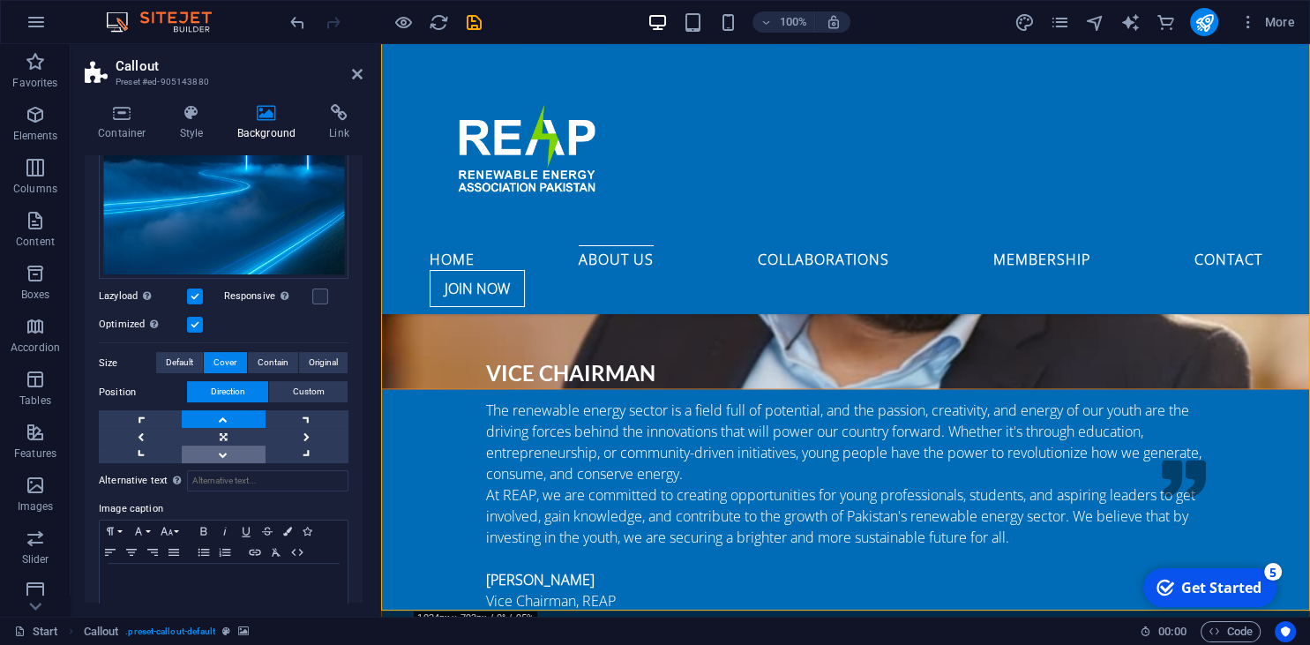
click at [228, 454] on link at bounding box center [223, 455] width 83 height 18
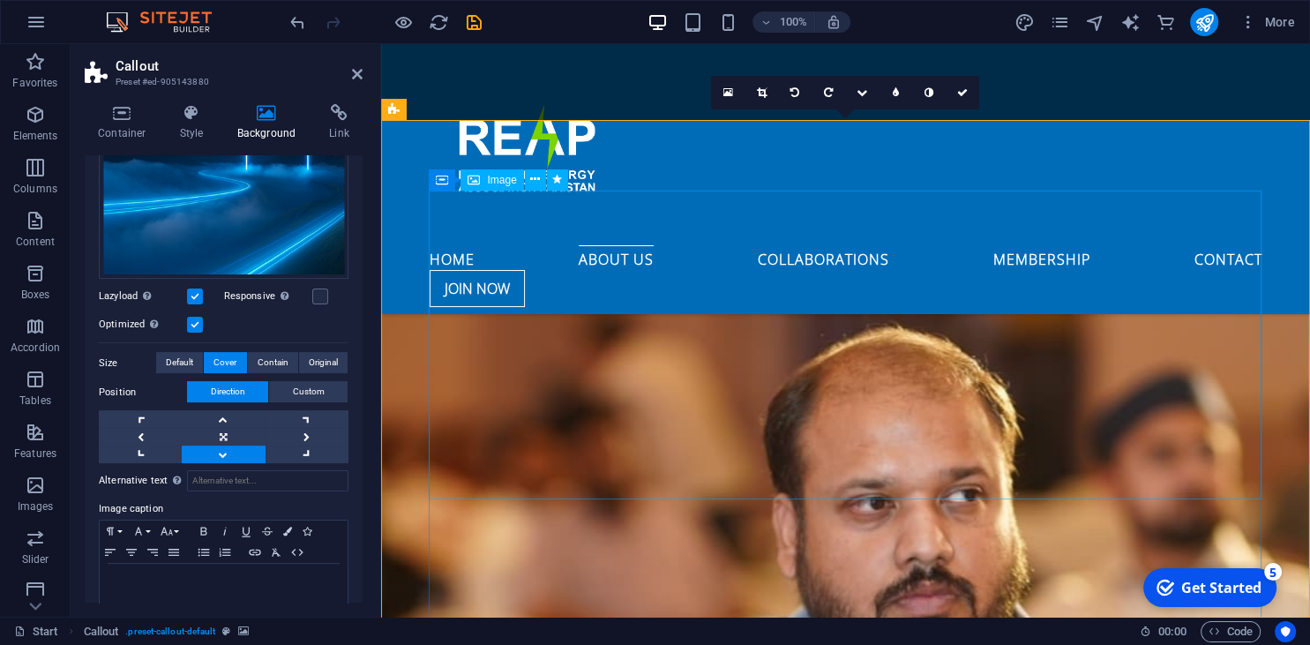
scroll to position [2888, 0]
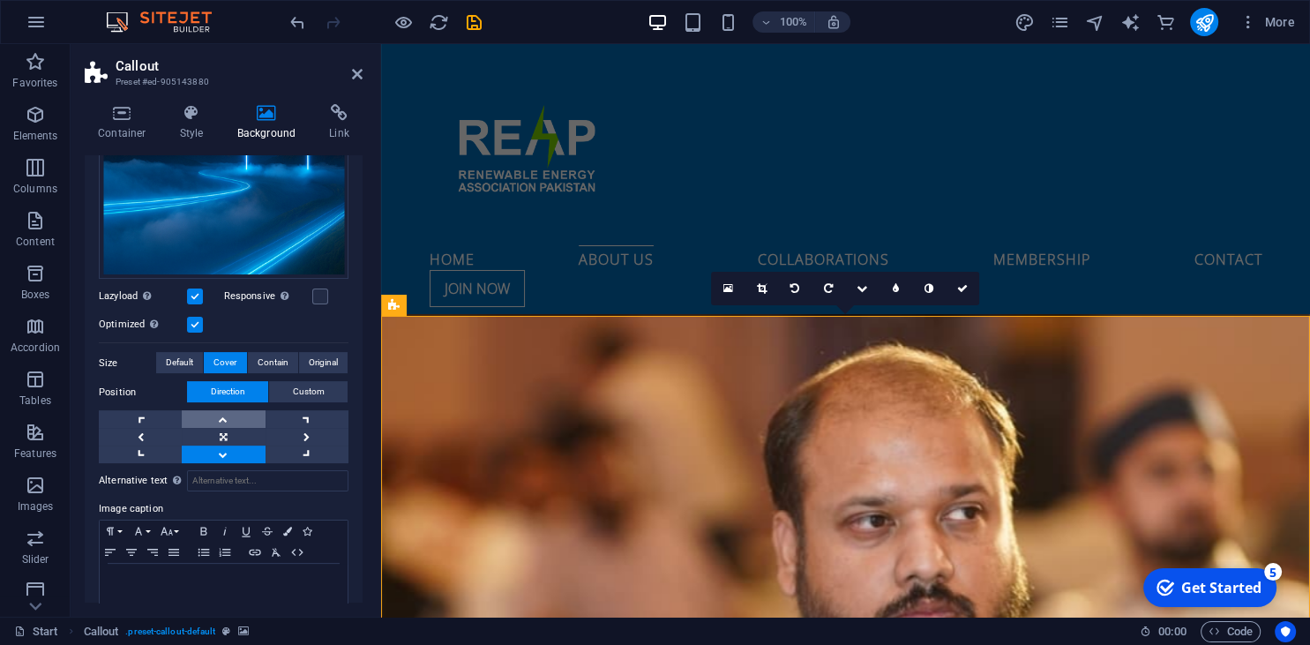
click at [228, 415] on link at bounding box center [223, 419] width 83 height 18
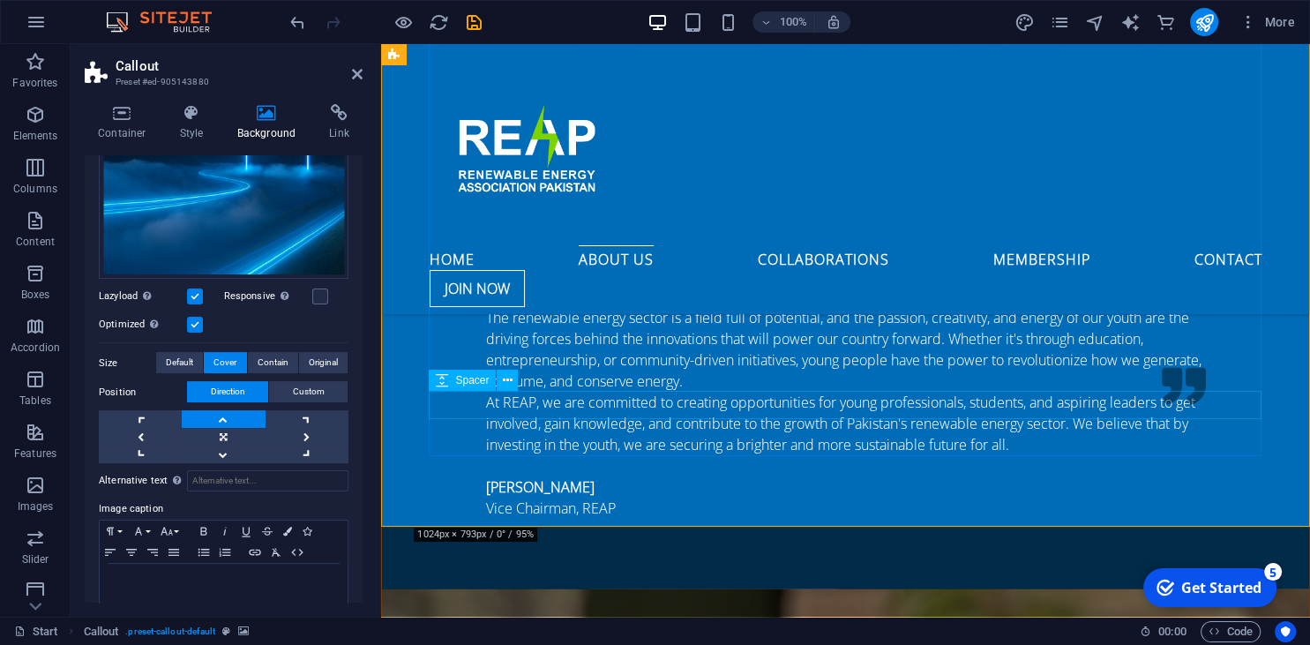
scroll to position [3354, 0]
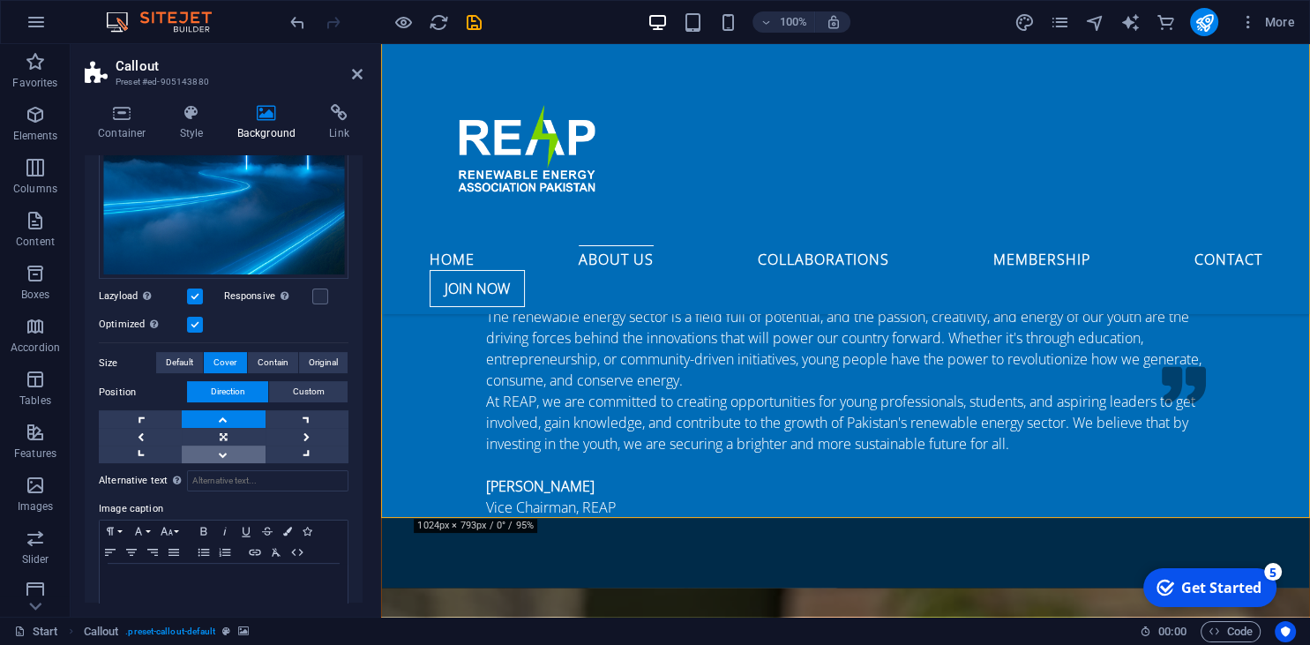
click at [233, 457] on link at bounding box center [223, 455] width 83 height 18
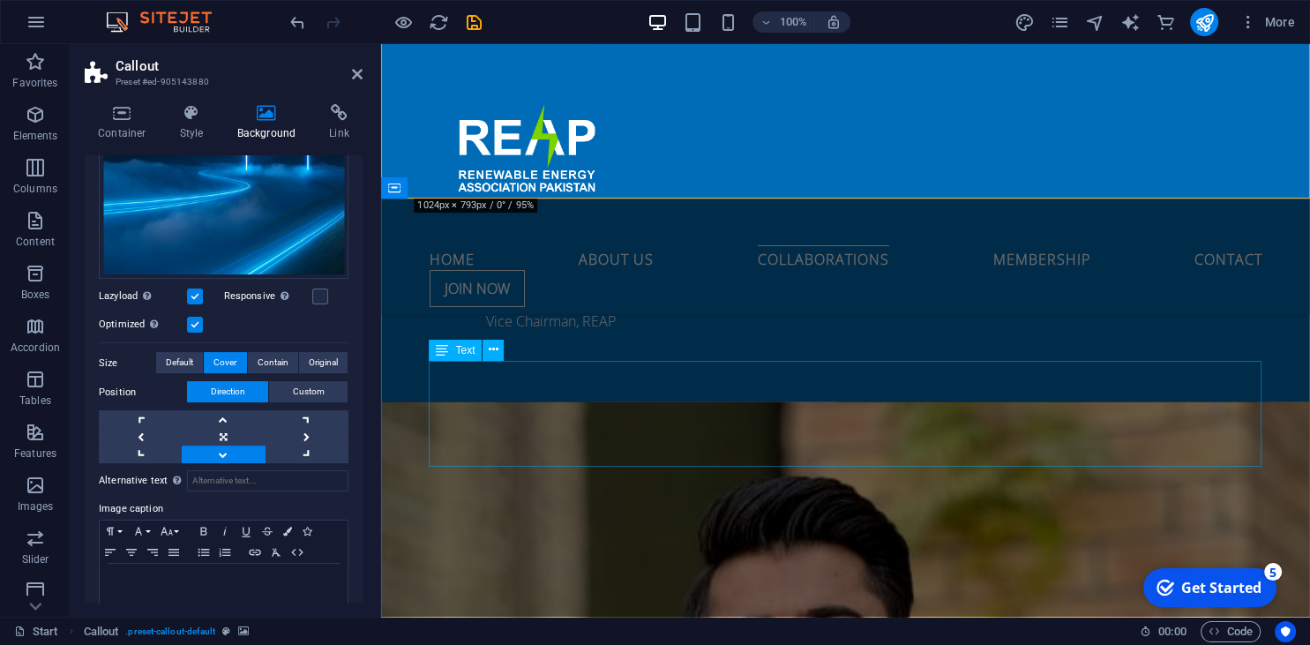
scroll to position [3820, 0]
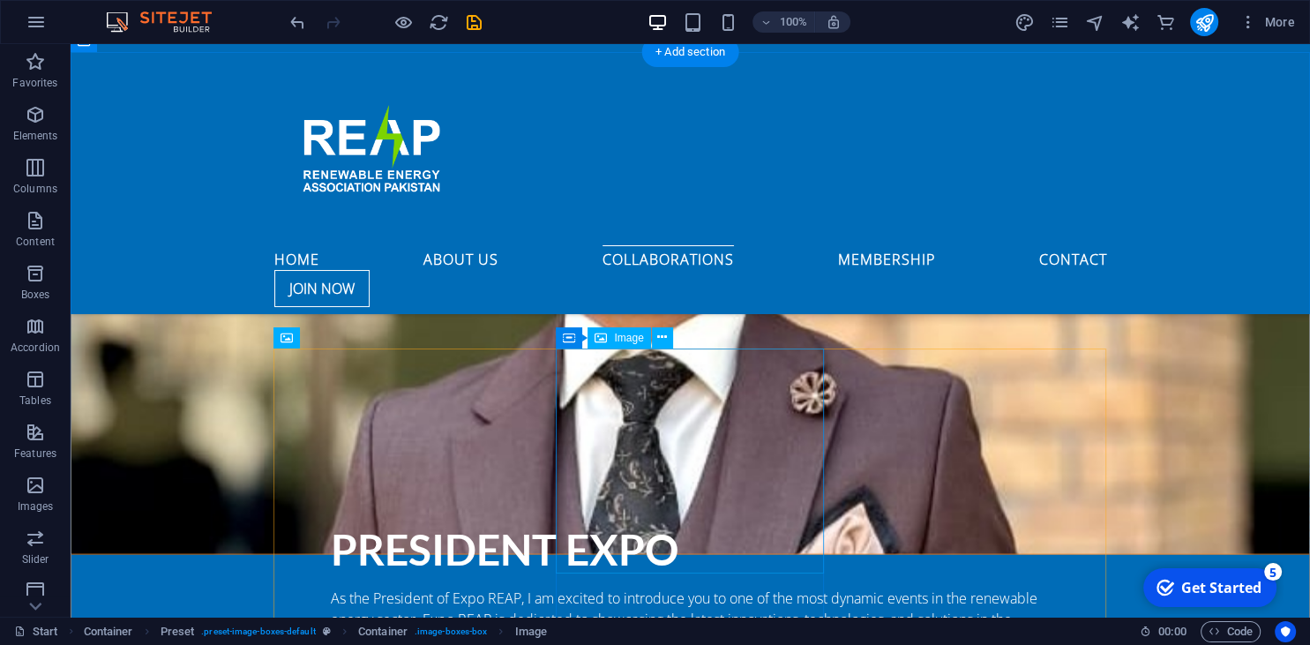
scroll to position [3498, 0]
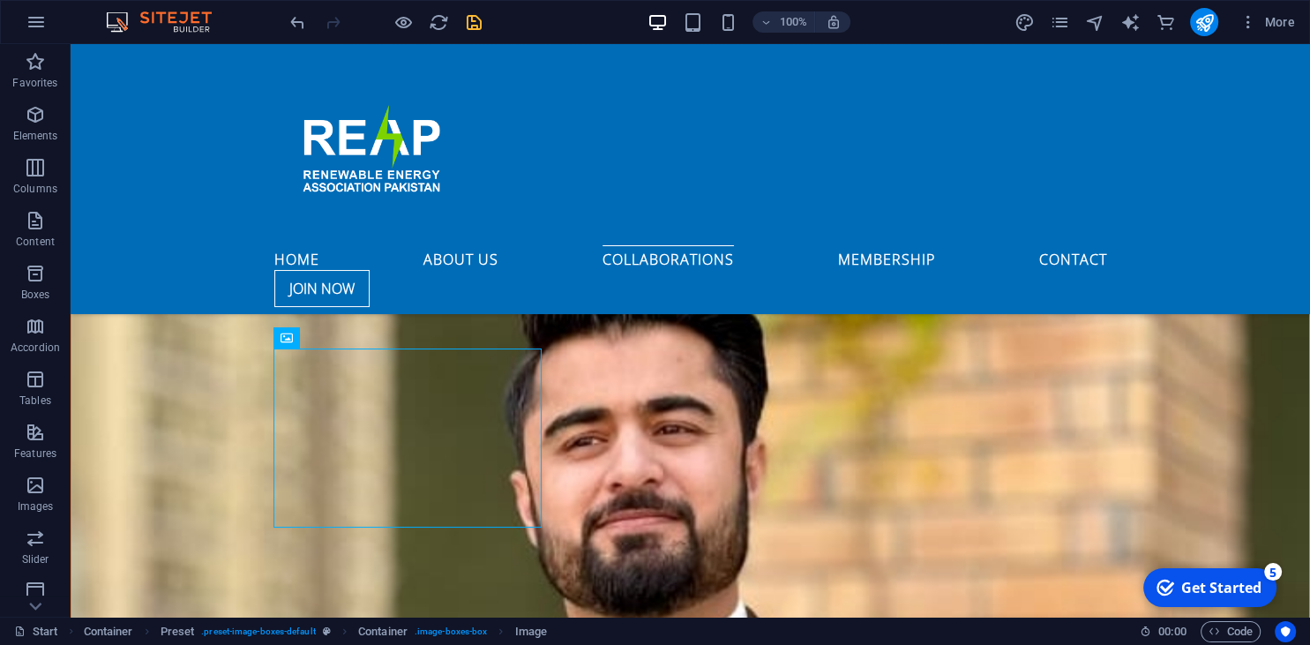
click at [475, 24] on icon "save" at bounding box center [474, 22] width 20 height 20
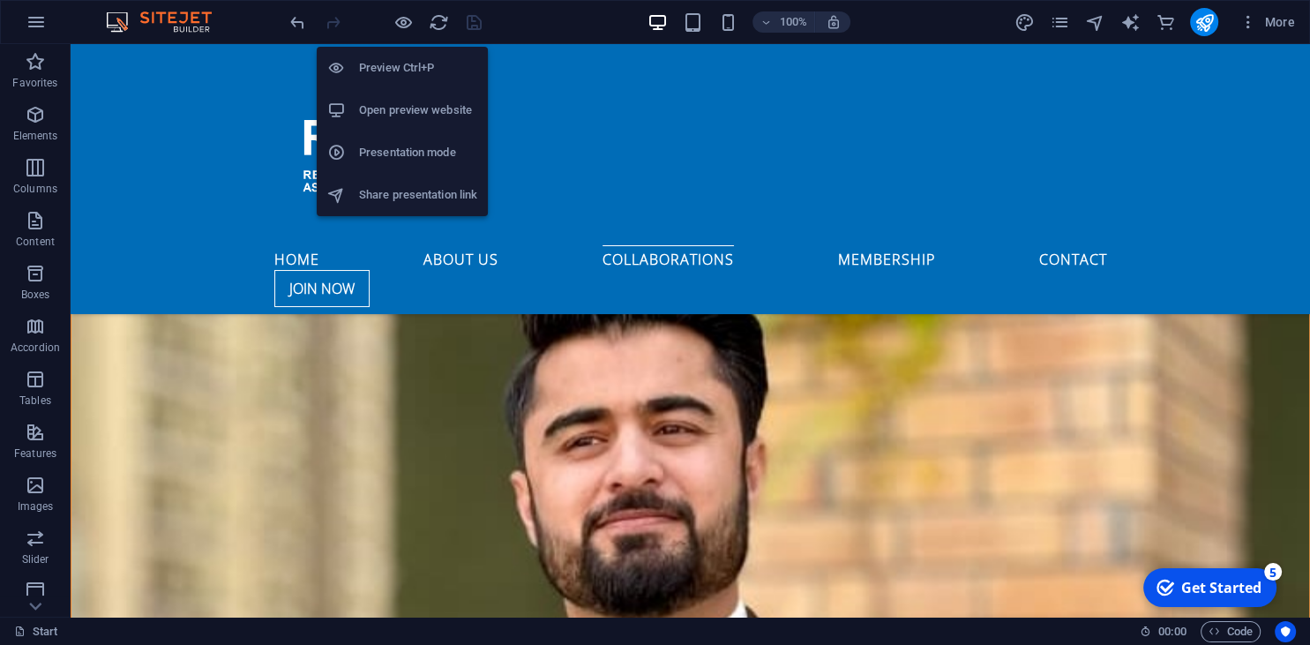
click at [386, 121] on h6 "Open preview website" at bounding box center [418, 110] width 118 height 21
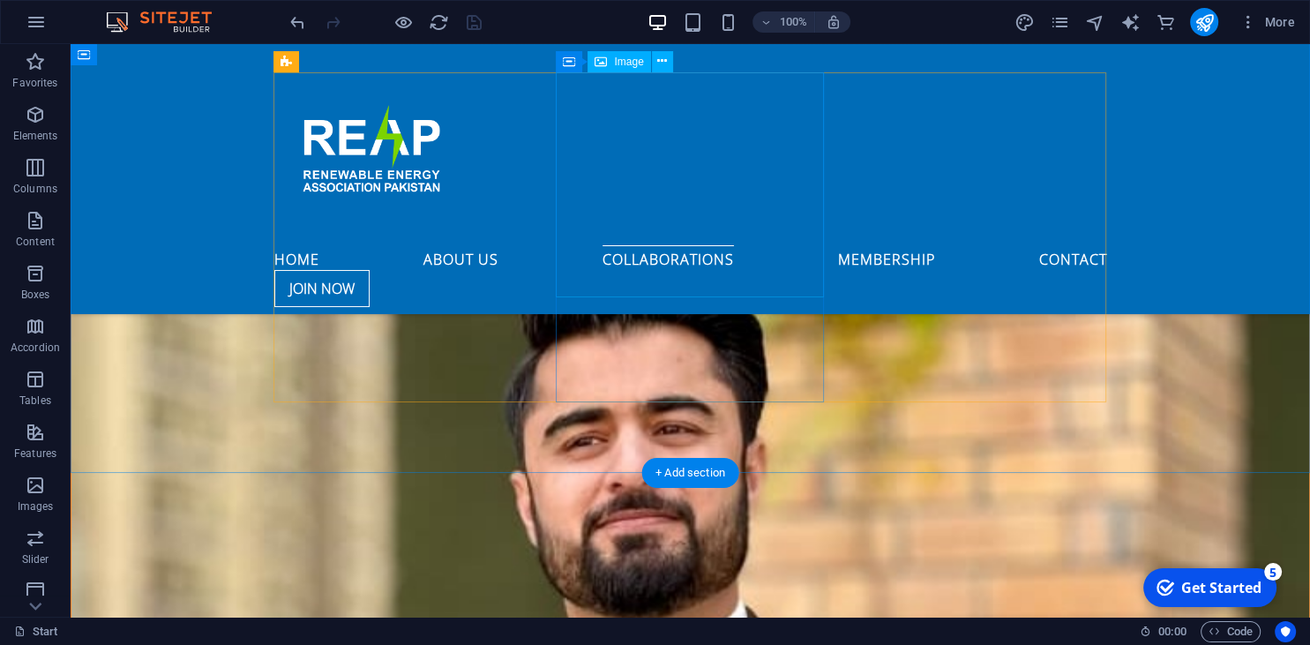
scroll to position [3777, 0]
